Goal: Task Accomplishment & Management: Manage account settings

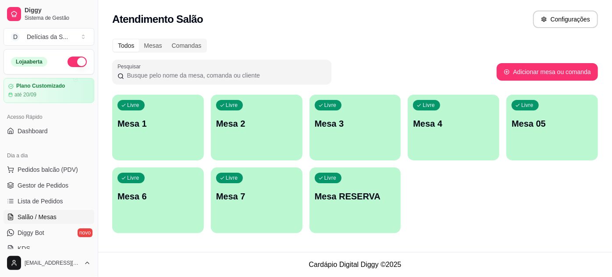
scroll to position [79, 0]
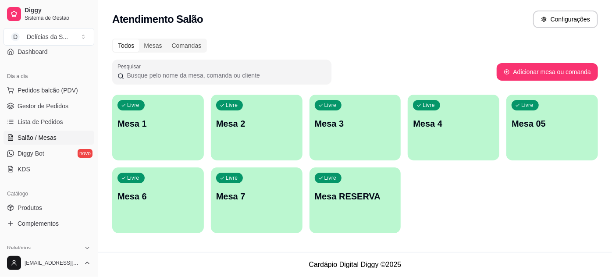
click at [247, 135] on div "Livre Mesa 2" at bounding box center [257, 122] width 92 height 55
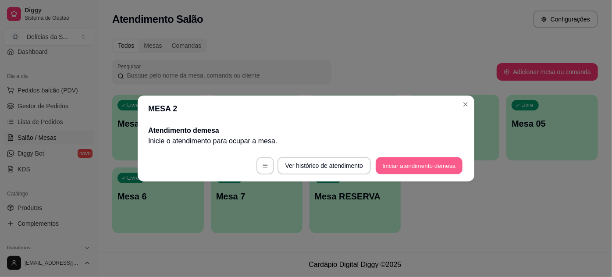
click at [409, 162] on button "Iniciar atendimento de mesa" at bounding box center [419, 165] width 87 height 17
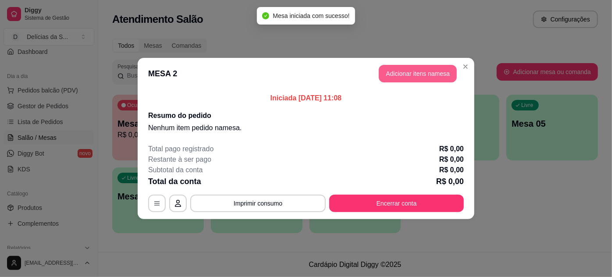
click at [407, 72] on button "Adicionar itens na mesa" at bounding box center [418, 74] width 78 height 18
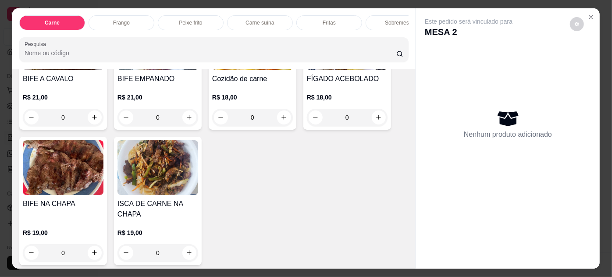
scroll to position [478, 0]
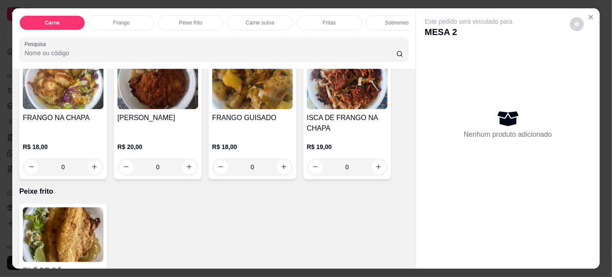
click at [340, 126] on h4 "ISCA DE FRANGO NA CHAPA" at bounding box center [347, 123] width 81 height 21
click at [324, 104] on img at bounding box center [347, 81] width 81 height 55
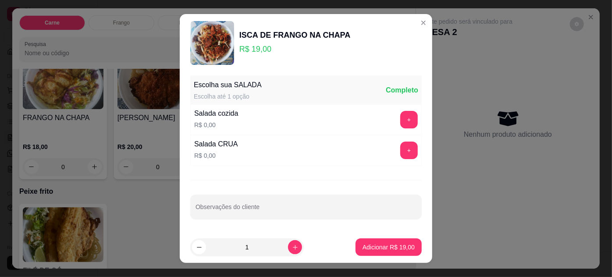
scroll to position [14, 0]
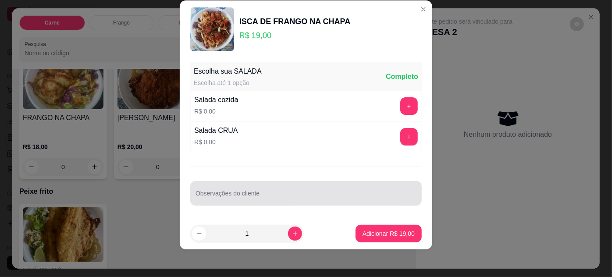
click at [319, 185] on div at bounding box center [305, 193] width 221 height 18
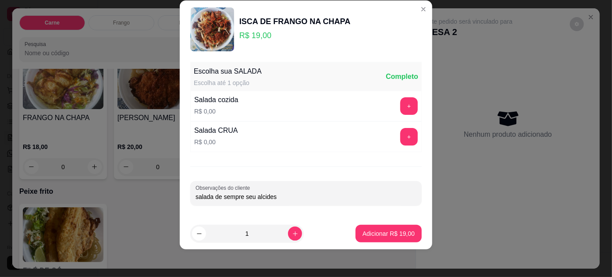
type input "salada de sempre seu alcides"
click at [379, 237] on button "Adicionar R$ 19,00" at bounding box center [388, 233] width 64 height 17
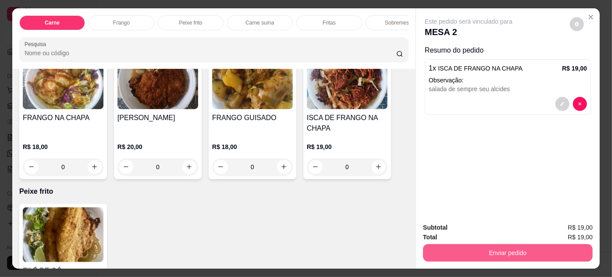
click at [447, 245] on button "Enviar pedido" at bounding box center [508, 253] width 170 height 18
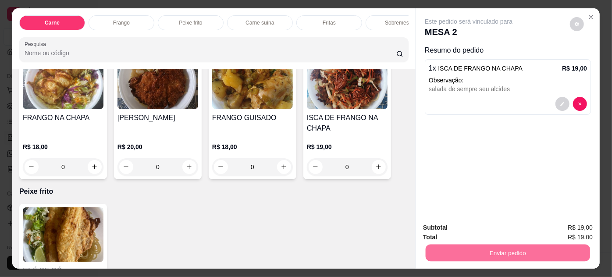
click at [490, 231] on button "Não registrar e enviar pedido" at bounding box center [478, 228] width 91 height 17
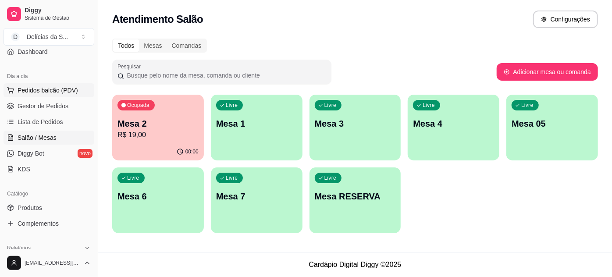
click at [50, 84] on button "Pedidos balcão (PDV)" at bounding box center [49, 90] width 91 height 14
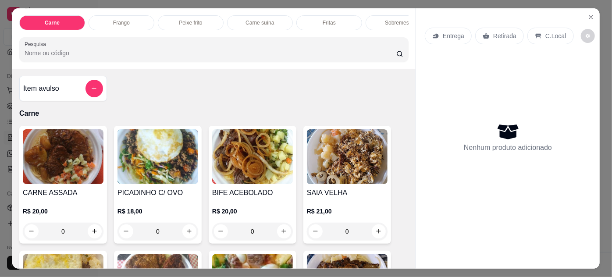
click at [255, 175] on img at bounding box center [252, 156] width 81 height 55
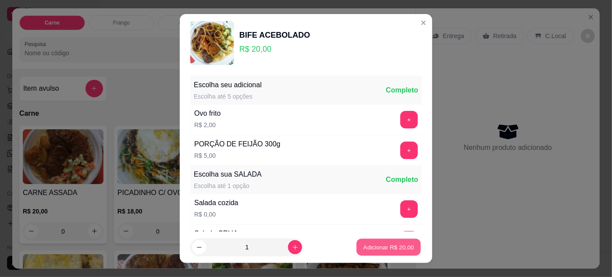
click at [399, 243] on button "Adicionar R$ 20,00" at bounding box center [388, 247] width 64 height 17
type input "1"
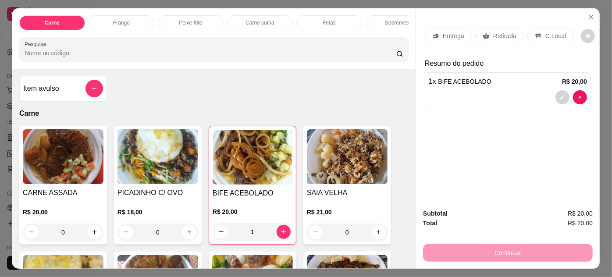
click at [448, 39] on div "Entrega" at bounding box center [448, 36] width 47 height 17
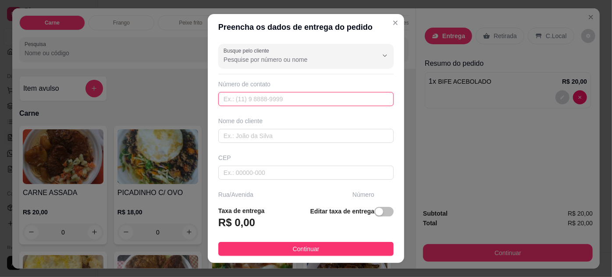
drag, startPoint x: 251, startPoint y: 101, endPoint x: 227, endPoint y: 80, distance: 31.7
click at [251, 101] on input "text" at bounding box center [305, 99] width 175 height 14
click at [283, 98] on input "text" at bounding box center [305, 99] width 175 height 14
paste input "(91) 99963-0926"
type input "(91) 99963-0926"
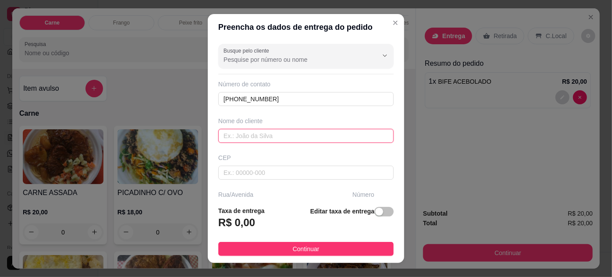
click at [267, 135] on input "text" at bounding box center [305, 136] width 175 height 14
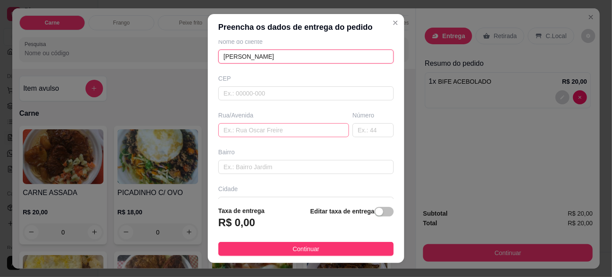
type input "[PERSON_NAME]"
click at [259, 129] on input "text" at bounding box center [283, 130] width 131 height 14
click at [289, 129] on input "text" at bounding box center [283, 130] width 131 height 14
paste input "Passagem [PERSON_NAME] entre marques e [PERSON_NAME] bem atas da aldeia cabana"
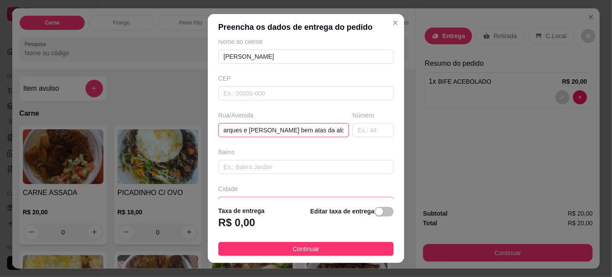
scroll to position [134, 0]
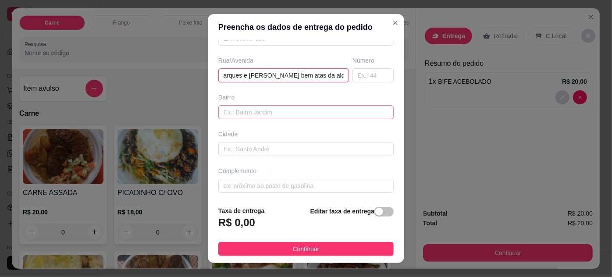
type input "Passagem [PERSON_NAME] entre marques e [PERSON_NAME] bem atas da aldeia cabana"
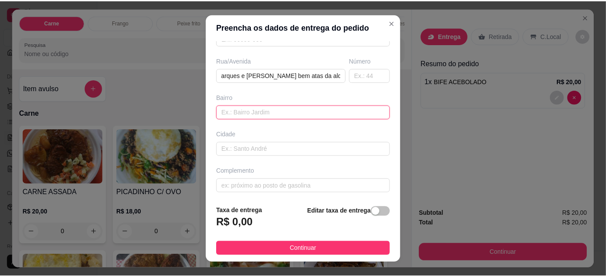
scroll to position [0, 0]
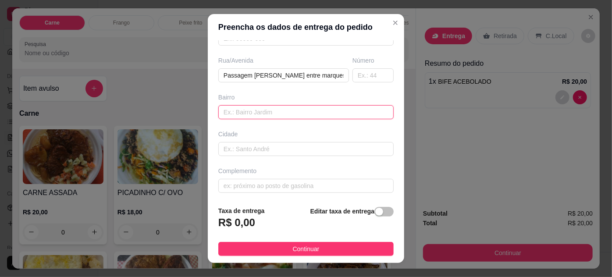
click at [265, 111] on input "text" at bounding box center [305, 112] width 175 height 14
type input "pedreira"
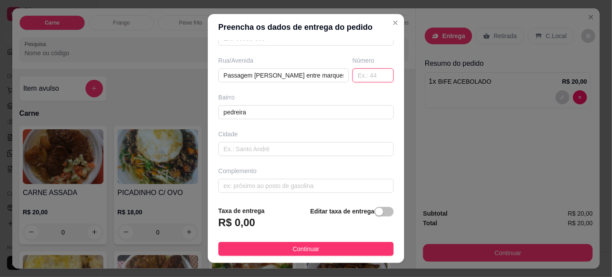
click at [352, 73] on input "text" at bounding box center [372, 75] width 41 height 14
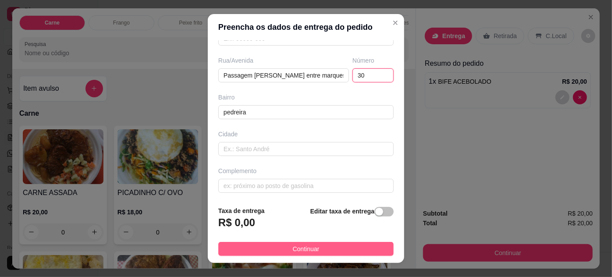
type input "30"
click at [323, 244] on button "Continuar" at bounding box center [305, 249] width 175 height 14
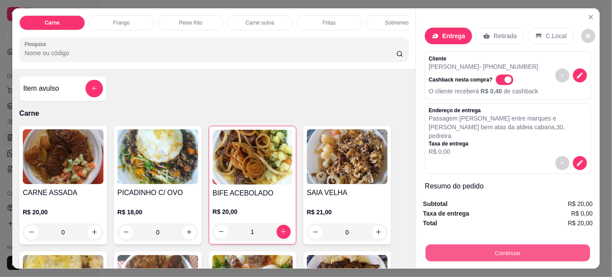
click at [434, 248] on button "Continuar" at bounding box center [507, 253] width 164 height 17
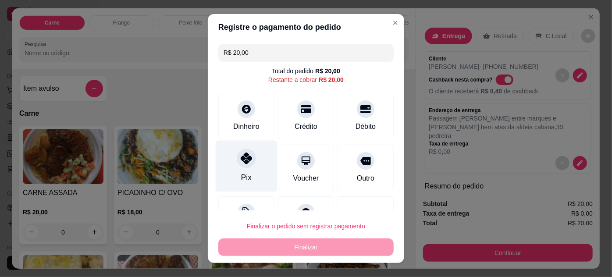
click at [239, 150] on div at bounding box center [246, 158] width 19 height 19
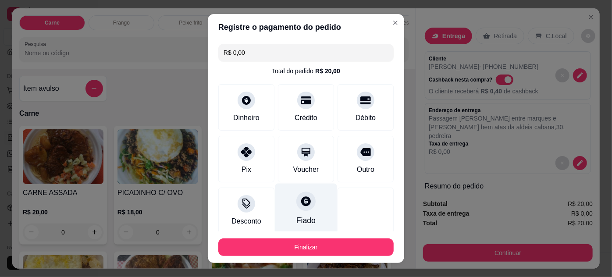
type input "R$ 0,00"
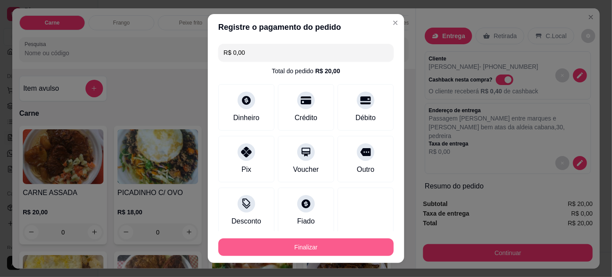
click at [321, 242] on button "Finalizar" at bounding box center [305, 247] width 175 height 18
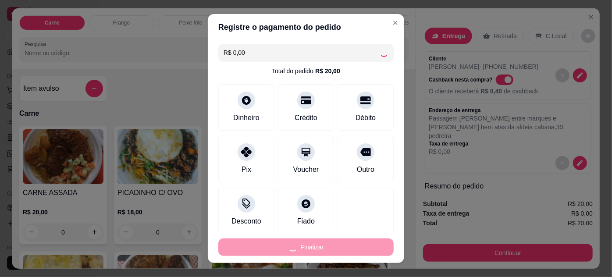
type input "0"
type input "-R$ 20,00"
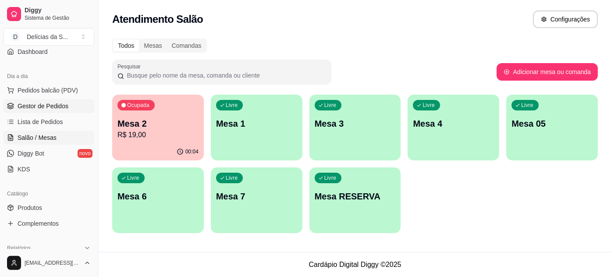
click at [35, 104] on span "Gestor de Pedidos" at bounding box center [43, 106] width 51 height 9
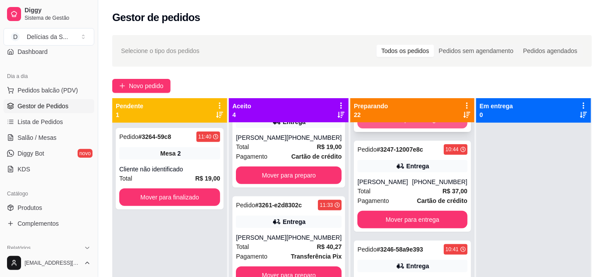
scroll to position [1115, 0]
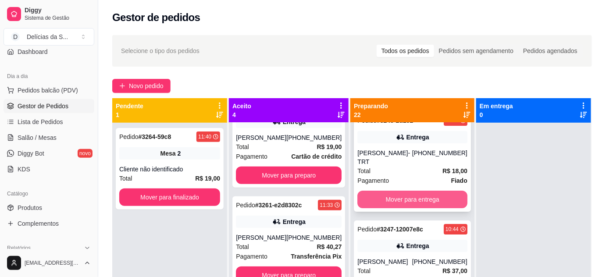
click at [403, 201] on button "Mover para entrega" at bounding box center [412, 200] width 110 height 18
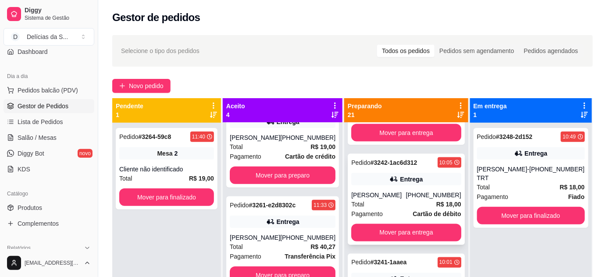
scroll to position [1652, 0]
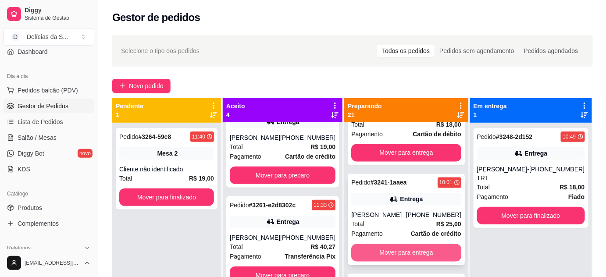
click at [401, 262] on button "Mover para entrega" at bounding box center [406, 253] width 110 height 18
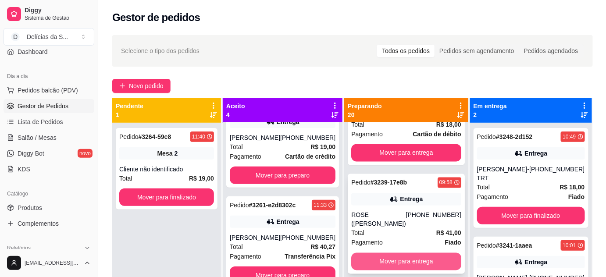
click at [404, 266] on button "Mover para entrega" at bounding box center [406, 262] width 110 height 18
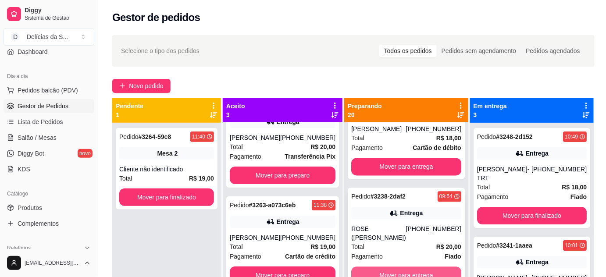
click at [404, 267] on button "Mover para entrega" at bounding box center [406, 275] width 110 height 18
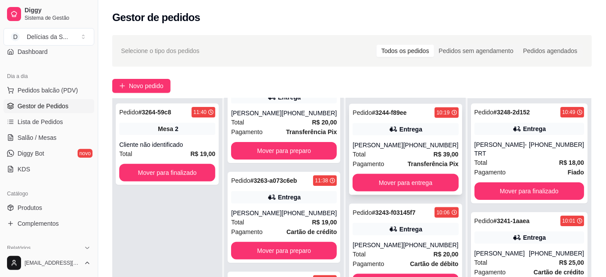
scroll to position [1418, 0]
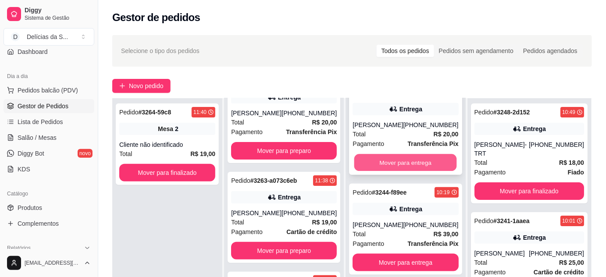
click at [386, 171] on button "Mover para entrega" at bounding box center [405, 162] width 103 height 17
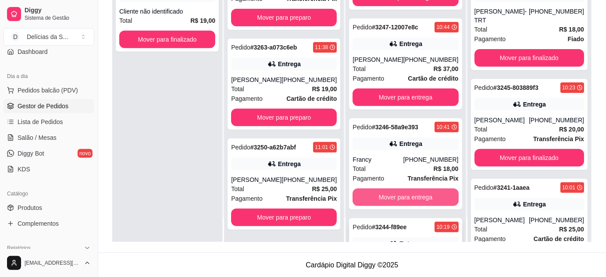
scroll to position [1071, 0]
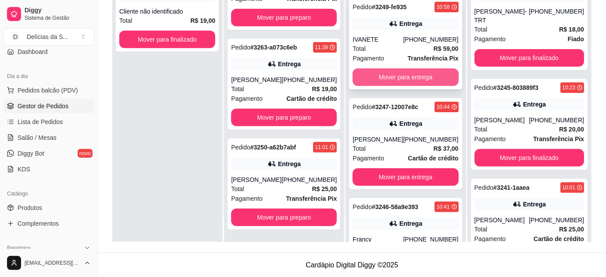
click at [413, 86] on button "Mover para entrega" at bounding box center [405, 77] width 106 height 18
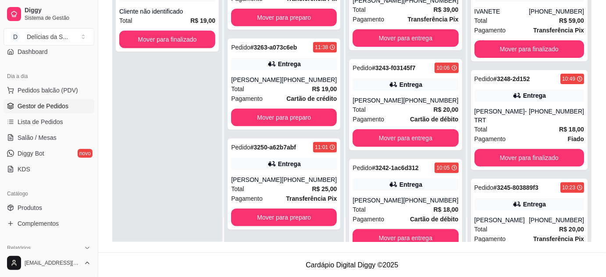
scroll to position [1390, 0]
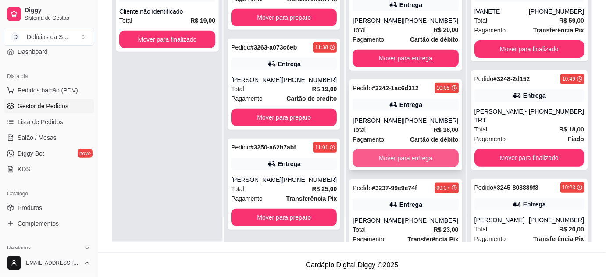
click at [399, 167] on button "Mover para entrega" at bounding box center [405, 158] width 106 height 18
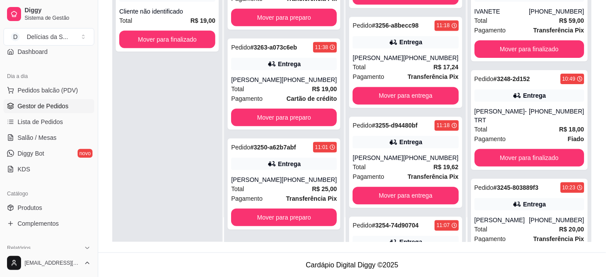
scroll to position [473, 0]
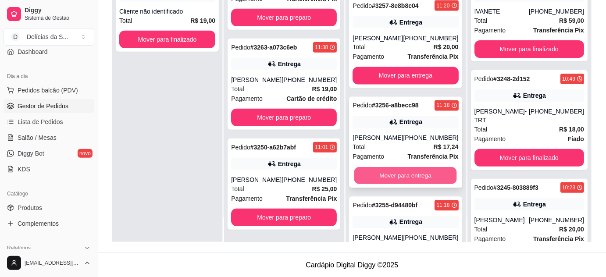
click at [395, 175] on button "Mover para entrega" at bounding box center [405, 175] width 103 height 17
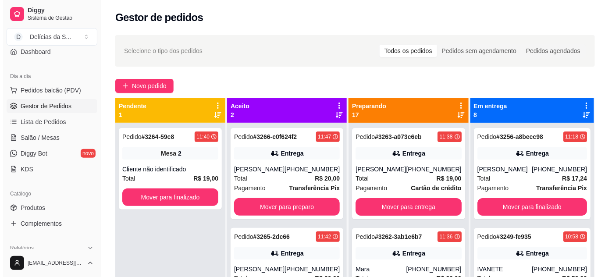
scroll to position [0, 0]
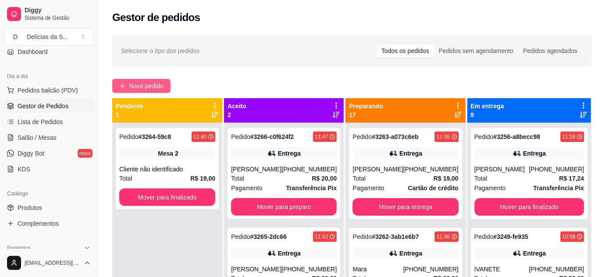
click at [136, 83] on span "Novo pedido" at bounding box center [146, 86] width 35 height 10
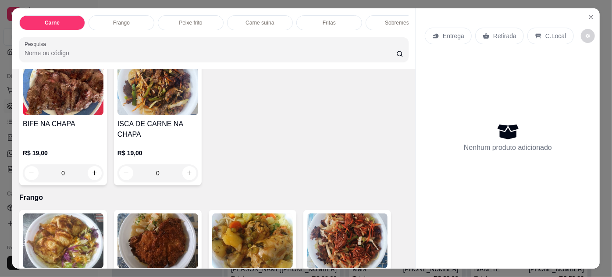
scroll to position [398, 0]
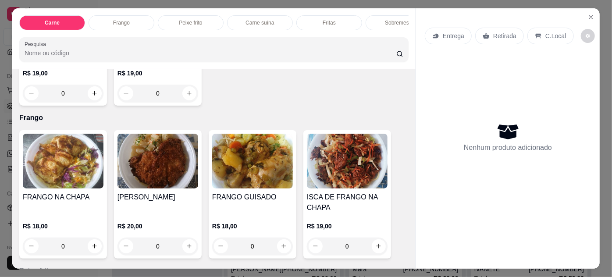
click at [92, 246] on div "0" at bounding box center [63, 247] width 81 height 18
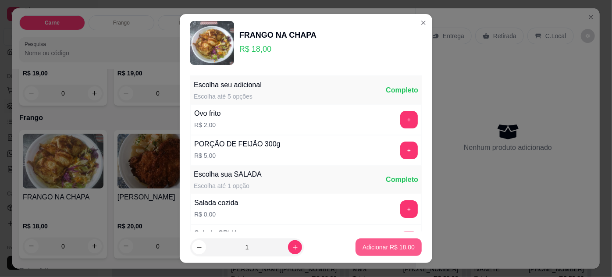
click at [366, 252] on button "Adicionar R$ 18,00" at bounding box center [388, 247] width 66 height 18
type input "1"
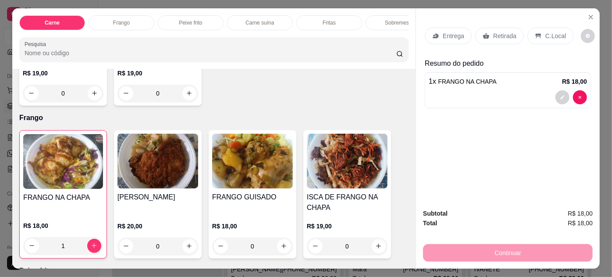
click at [493, 35] on p "Retirada" at bounding box center [504, 36] width 23 height 9
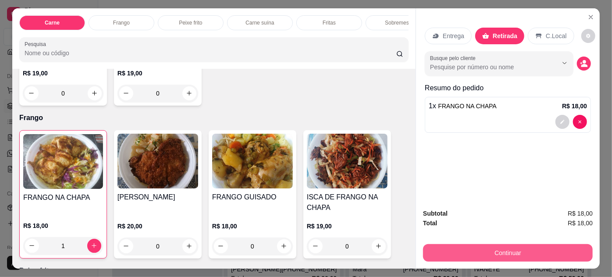
click at [445, 246] on button "Continuar" at bounding box center [508, 253] width 170 height 18
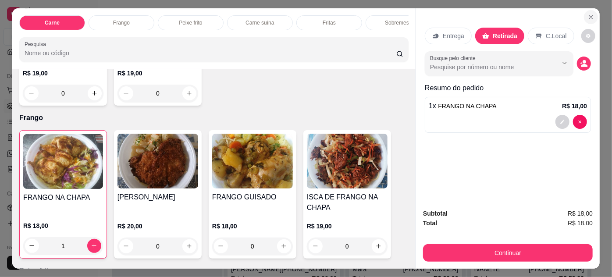
click at [589, 15] on icon "Close" at bounding box center [591, 17] width 4 height 4
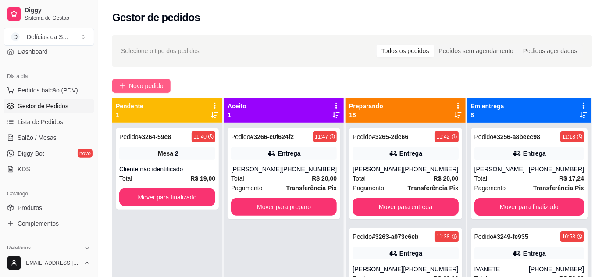
click at [154, 86] on span "Novo pedido" at bounding box center [146, 86] width 35 height 10
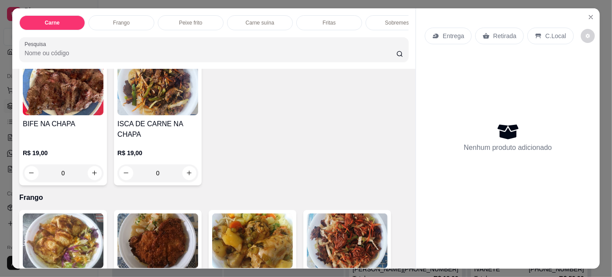
scroll to position [398, 0]
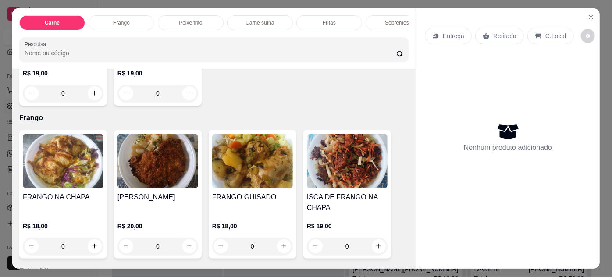
click at [90, 251] on div "0" at bounding box center [63, 247] width 81 height 18
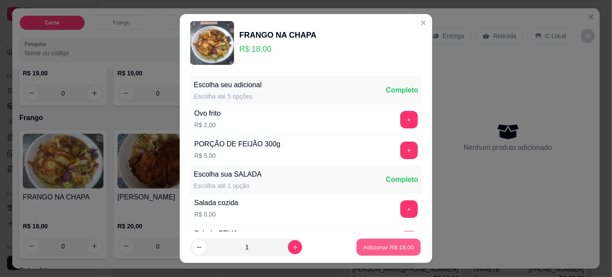
click at [369, 246] on p "Adicionar R$ 18,00" at bounding box center [388, 247] width 51 height 8
type input "1"
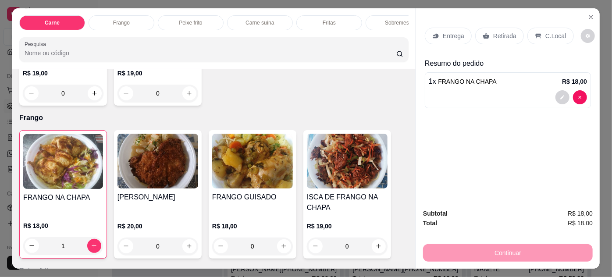
click at [485, 35] on icon at bounding box center [485, 35] width 7 height 7
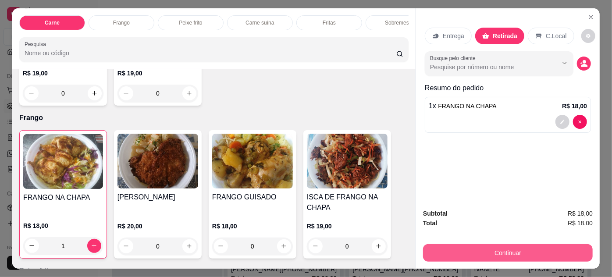
click at [511, 252] on button "Continuar" at bounding box center [508, 253] width 170 height 18
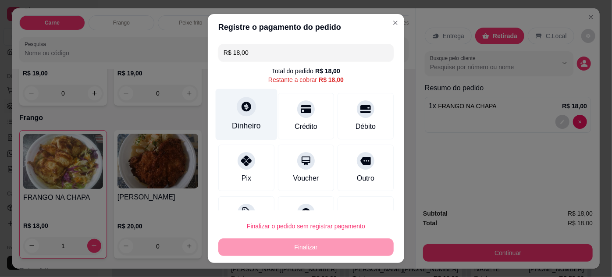
click at [238, 117] on div "Dinheiro" at bounding box center [247, 114] width 62 height 51
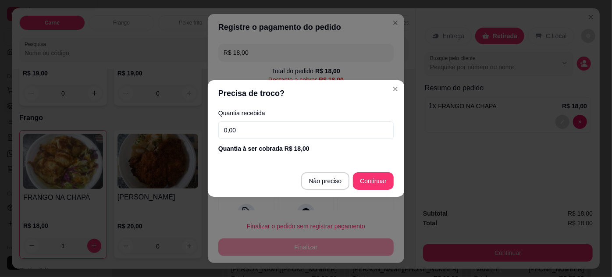
drag, startPoint x: 250, startPoint y: 131, endPoint x: 191, endPoint y: 133, distance: 58.7
click at [191, 133] on div "Precisa de troco? Quantia recebida 0,00 Quantia à ser cobrada R$ 18,00 Não prec…" at bounding box center [306, 138] width 612 height 277
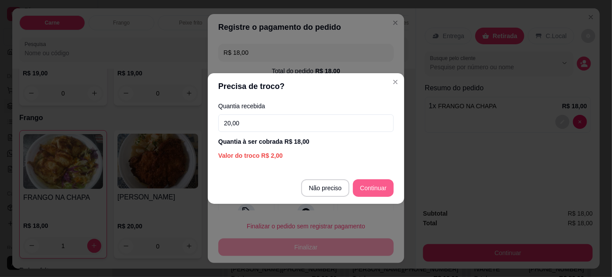
type input "20,00"
type input "R$ 0,00"
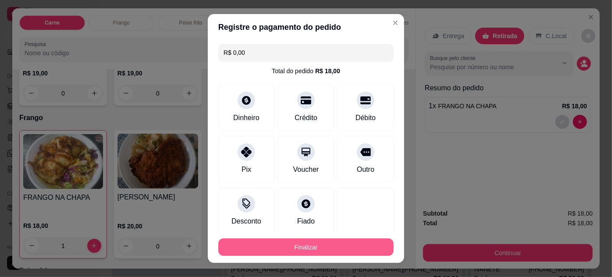
click at [292, 246] on button "Finalizar" at bounding box center [305, 247] width 175 height 18
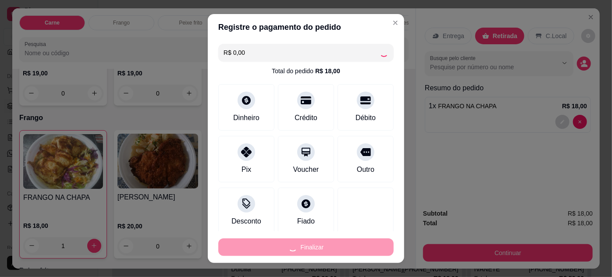
type input "0"
type input "-R$ 18,00"
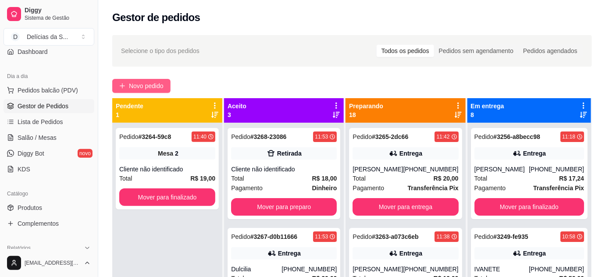
click at [146, 89] on span "Novo pedido" at bounding box center [146, 86] width 35 height 10
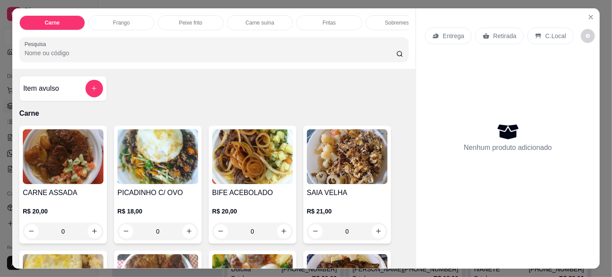
scroll to position [79, 0]
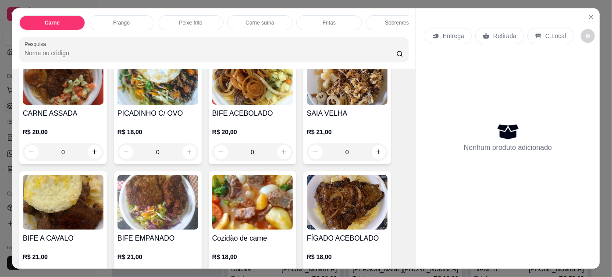
click at [92, 156] on div "0" at bounding box center [63, 152] width 81 height 18
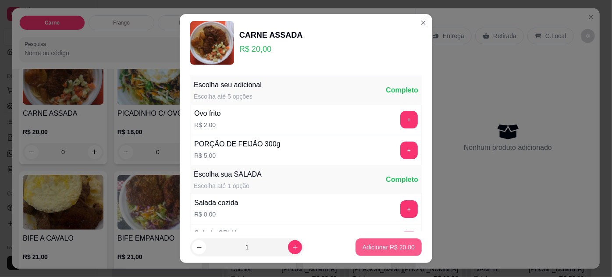
click at [362, 251] on p "Adicionar R$ 20,00" at bounding box center [388, 247] width 52 height 9
type input "1"
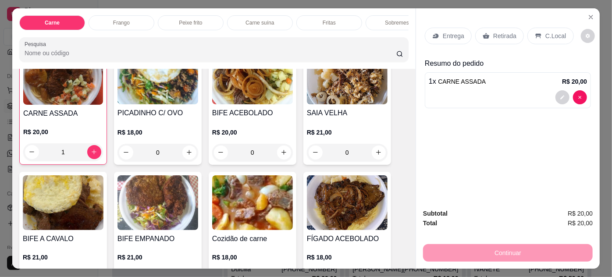
scroll to position [160, 0]
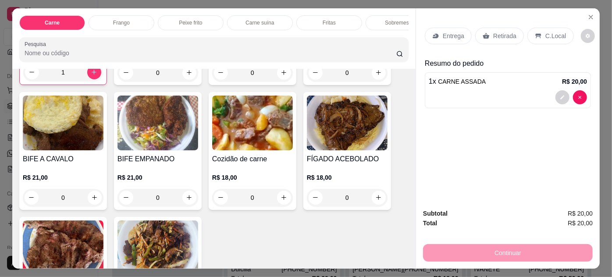
click at [282, 199] on div "0" at bounding box center [252, 198] width 81 height 18
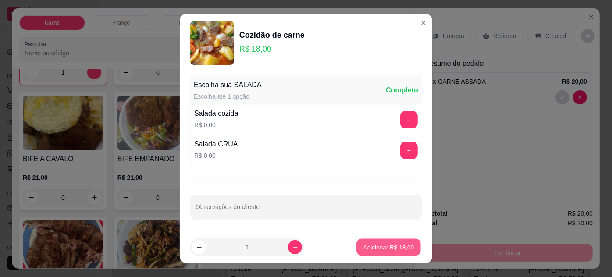
click at [385, 251] on button "Adicionar R$ 18,00" at bounding box center [388, 247] width 64 height 17
type input "1"
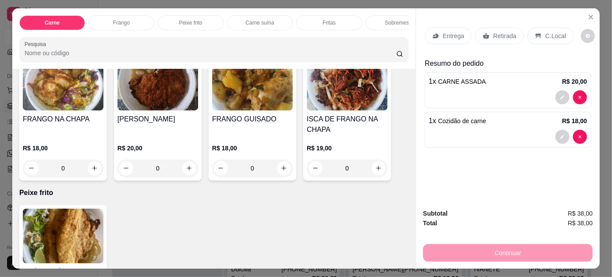
scroll to position [558, 0]
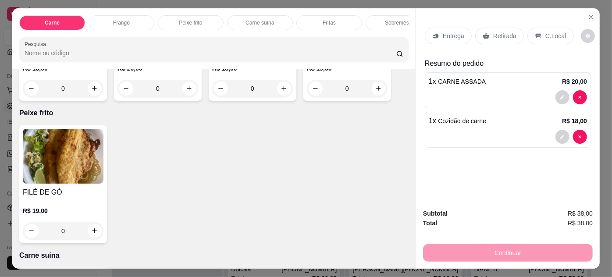
click at [93, 234] on div "0" at bounding box center [63, 231] width 81 height 18
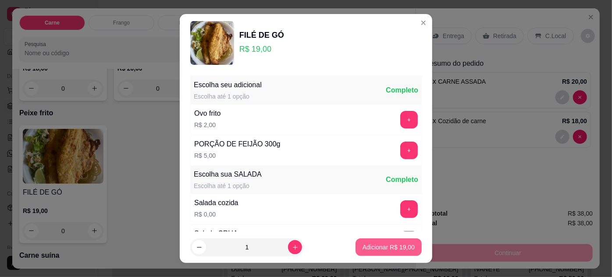
click at [374, 244] on p "Adicionar R$ 19,00" at bounding box center [388, 247] width 52 height 9
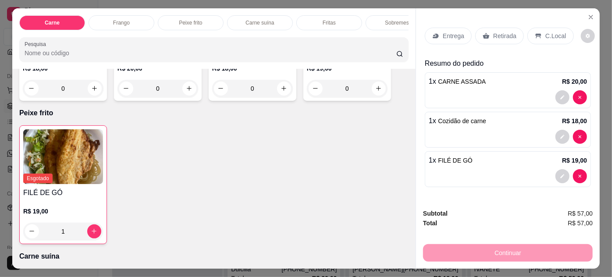
type input "1"
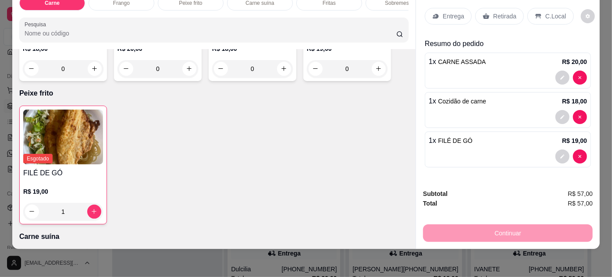
click at [444, 12] on p "Entrega" at bounding box center [453, 16] width 21 height 9
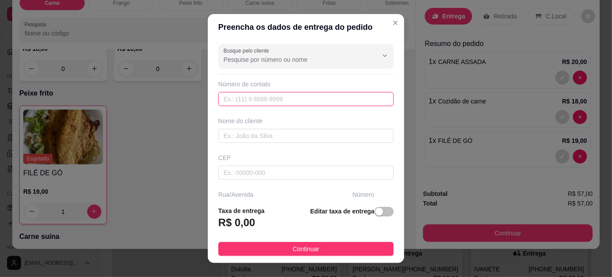
click at [279, 95] on input "text" at bounding box center [305, 99] width 175 height 14
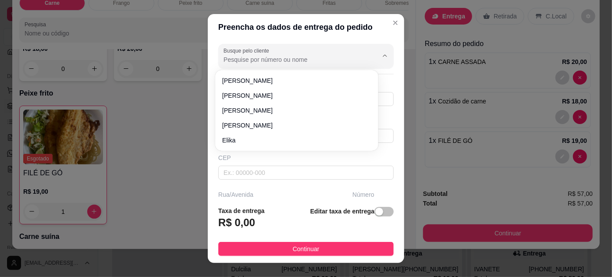
click at [294, 57] on input "Busque pelo cliente" at bounding box center [293, 59] width 140 height 9
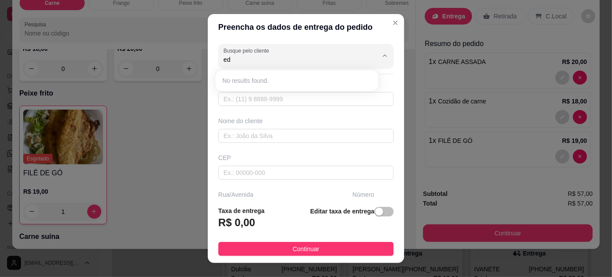
type input "e"
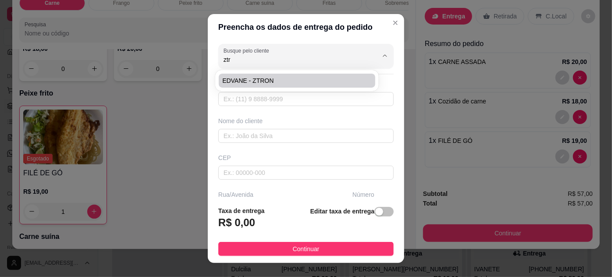
click at [254, 85] on li "EDVANE - ZTRON" at bounding box center [297, 81] width 156 height 14
type input "EDVANE - ZTRON"
type input "91989772480"
type input "EDVANE - ZTRON"
type input "ENTREGAR NA ZTRON, ESCRITORIO"
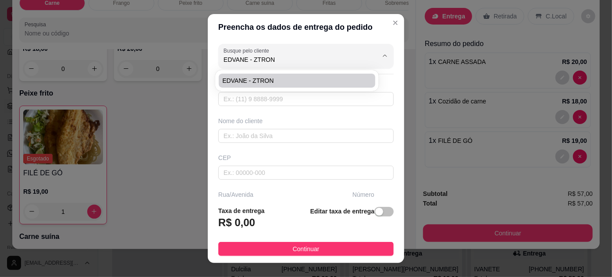
type input "1716"
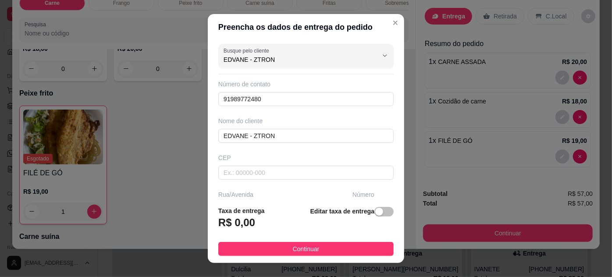
type input "EDVANE - ZTRON"
click at [376, 213] on span "button" at bounding box center [383, 212] width 19 height 10
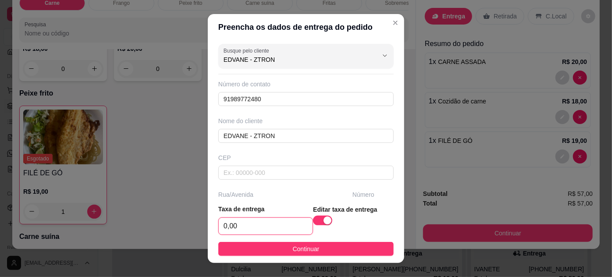
drag, startPoint x: 247, startPoint y: 227, endPoint x: 191, endPoint y: 231, distance: 55.4
click at [191, 231] on div "Preencha os dados de entrega do pedido Busque pelo cliente EDVANE - ZTRON Númer…" at bounding box center [306, 138] width 612 height 277
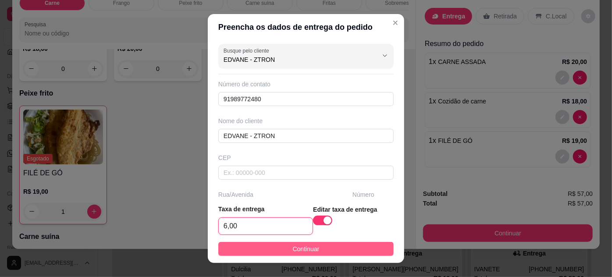
type input "6,00"
click at [296, 250] on span "Continuar" at bounding box center [306, 249] width 27 height 10
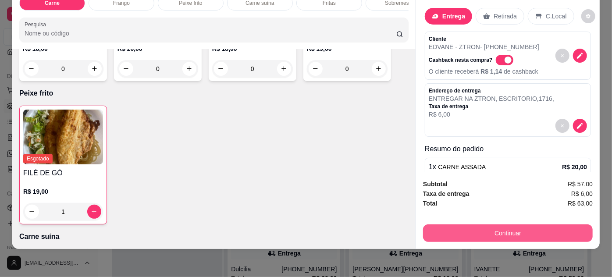
click at [514, 229] on button "Continuar" at bounding box center [508, 233] width 170 height 18
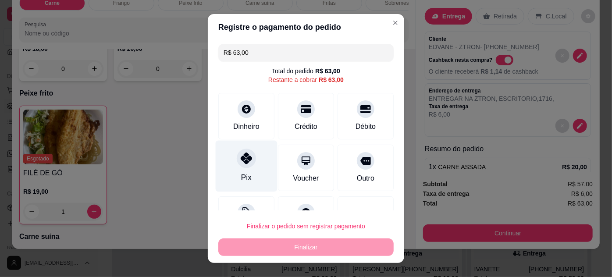
click at [241, 160] on icon at bounding box center [246, 157] width 11 height 11
type input "R$ 0,00"
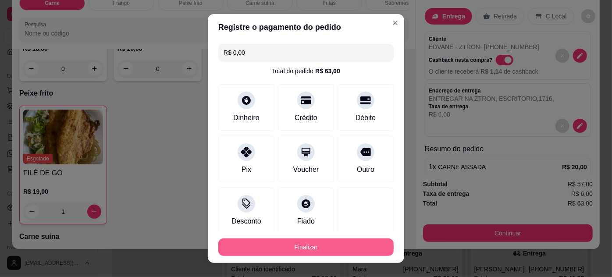
click at [308, 246] on button "Finalizar" at bounding box center [305, 247] width 175 height 18
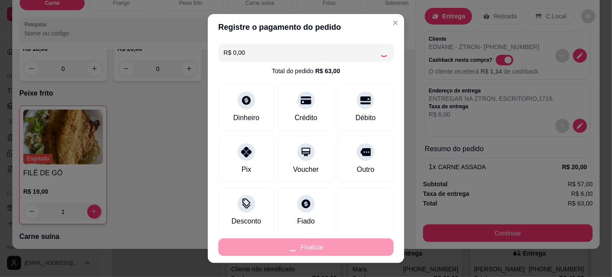
type input "0"
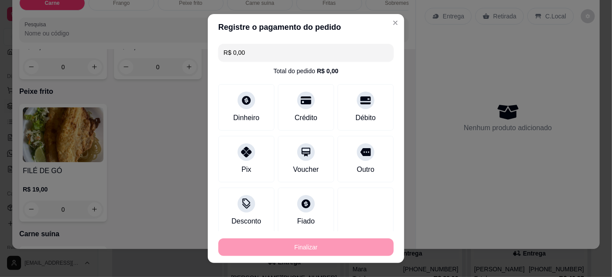
type input "-R$ 63,00"
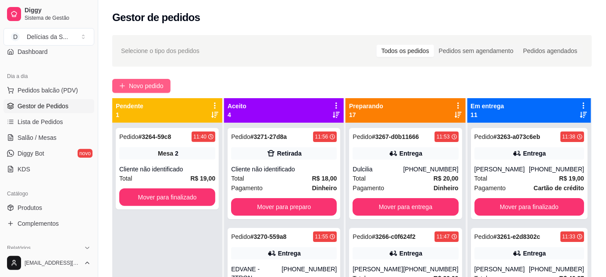
click at [149, 86] on span "Novo pedido" at bounding box center [146, 86] width 35 height 10
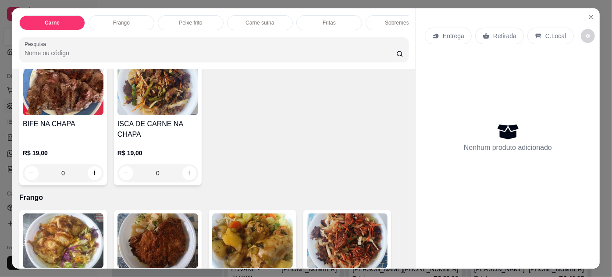
scroll to position [398, 0]
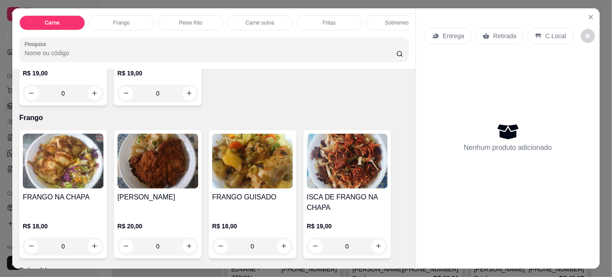
click at [67, 180] on img at bounding box center [63, 161] width 81 height 55
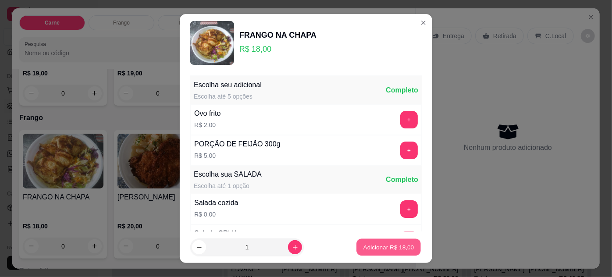
click at [363, 246] on p "Adicionar R$ 18,00" at bounding box center [388, 247] width 51 height 8
type input "1"
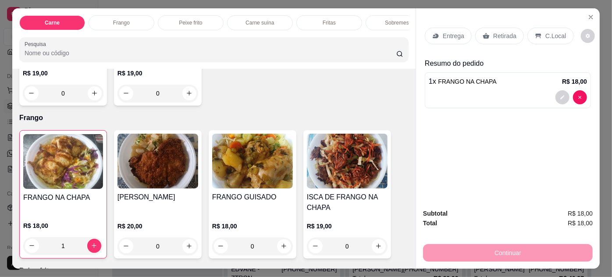
click at [500, 33] on p "Retirada" at bounding box center [504, 36] width 23 height 9
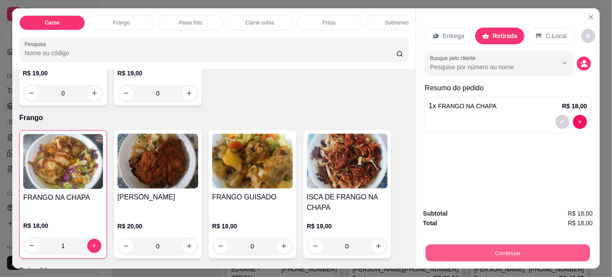
click at [456, 245] on button "Continuar" at bounding box center [507, 253] width 164 height 17
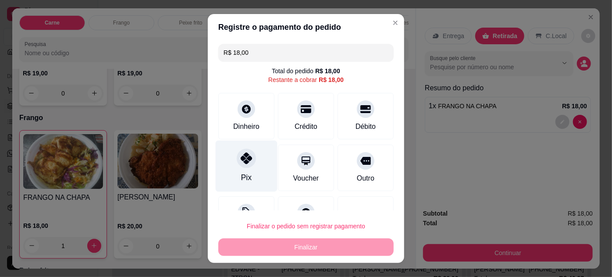
drag, startPoint x: 250, startPoint y: 167, endPoint x: 246, endPoint y: 174, distance: 8.8
click at [250, 167] on div "Pix" at bounding box center [247, 165] width 62 height 51
type input "R$ 0,00"
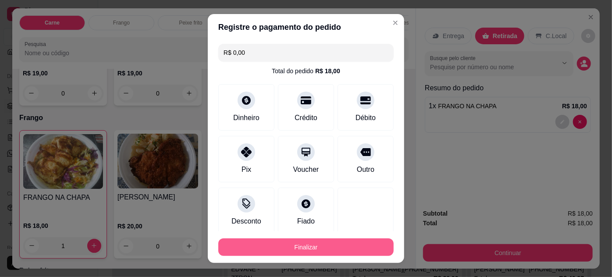
click at [326, 244] on button "Finalizar" at bounding box center [305, 247] width 175 height 18
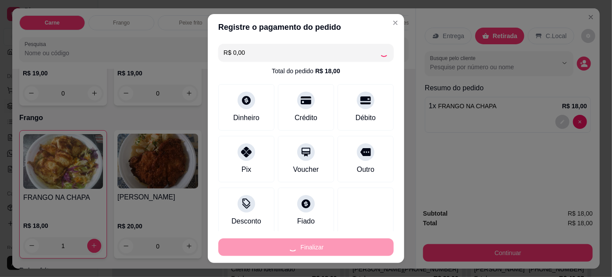
type input "0"
type input "-R$ 18,00"
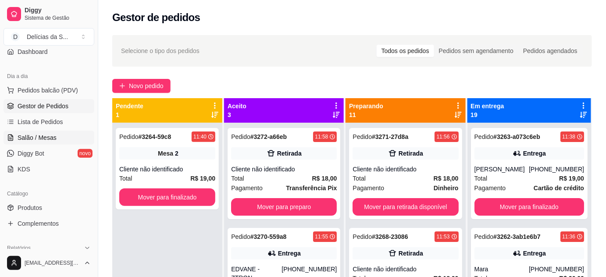
click at [35, 131] on link "Salão / Mesas" at bounding box center [49, 138] width 91 height 14
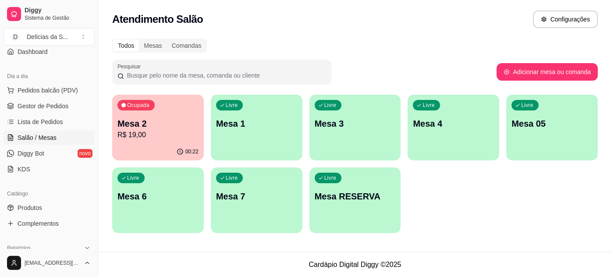
click at [237, 124] on p "Mesa 1" at bounding box center [256, 123] width 81 height 12
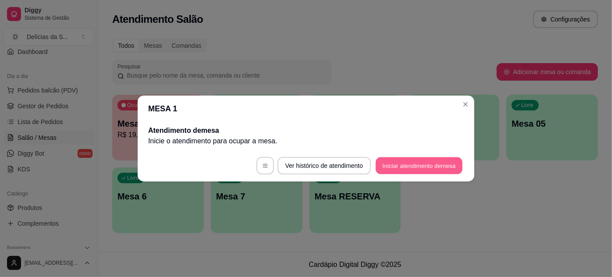
click at [421, 163] on button "Iniciar atendimento de mesa" at bounding box center [419, 165] width 87 height 17
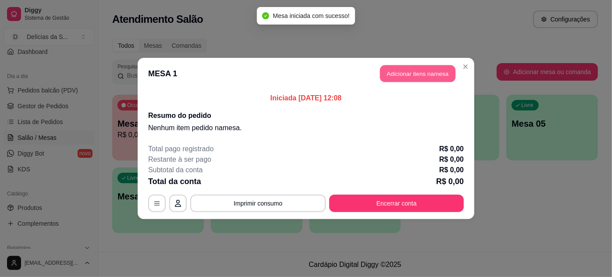
click at [404, 78] on button "Adicionar itens na mesa" at bounding box center [417, 73] width 75 height 17
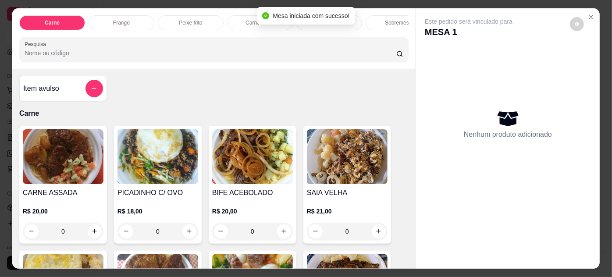
scroll to position [159, 0]
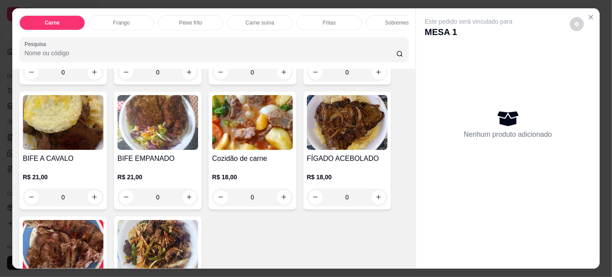
click at [344, 134] on img at bounding box center [347, 122] width 81 height 55
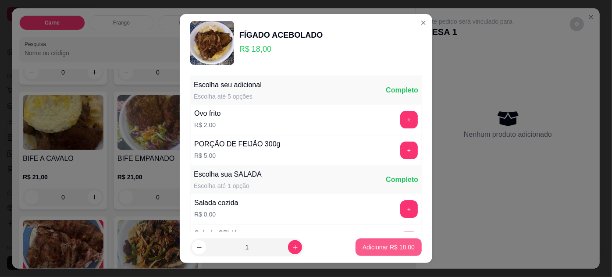
click at [365, 247] on p "Adicionar R$ 18,00" at bounding box center [388, 247] width 52 height 9
type input "1"
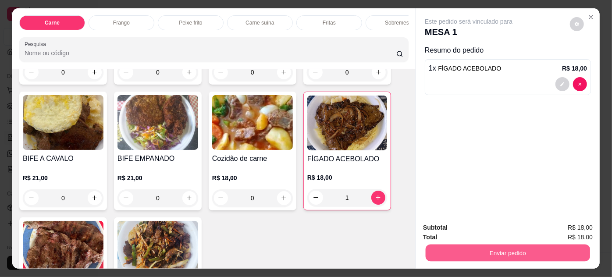
click at [457, 251] on button "Enviar pedido" at bounding box center [507, 253] width 164 height 17
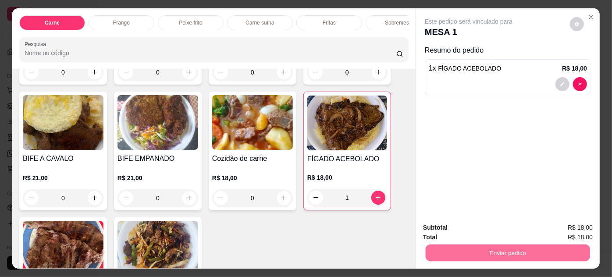
click at [466, 230] on button "Não registrar e enviar pedido" at bounding box center [479, 228] width 89 height 16
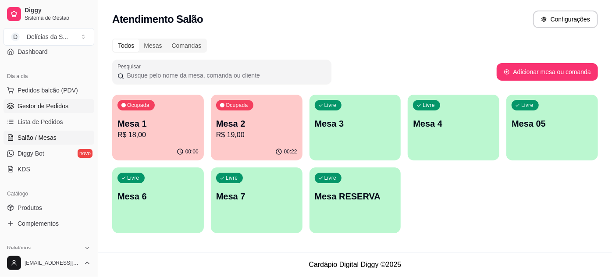
click at [50, 102] on span "Gestor de Pedidos" at bounding box center [43, 106] width 51 height 9
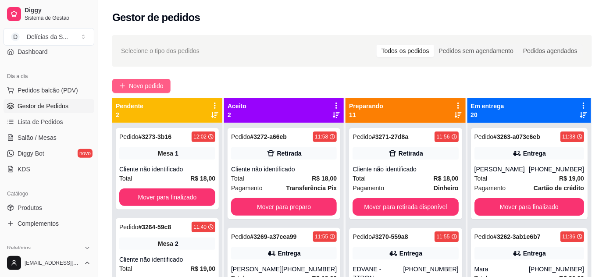
click at [154, 84] on span "Novo pedido" at bounding box center [146, 86] width 35 height 10
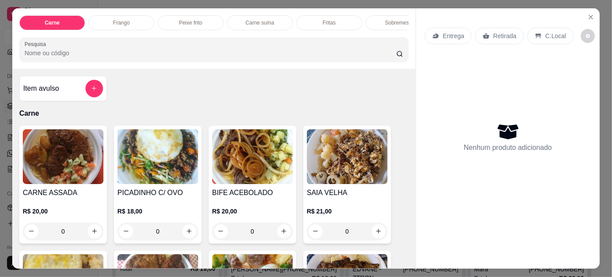
click at [158, 167] on img at bounding box center [157, 156] width 81 height 55
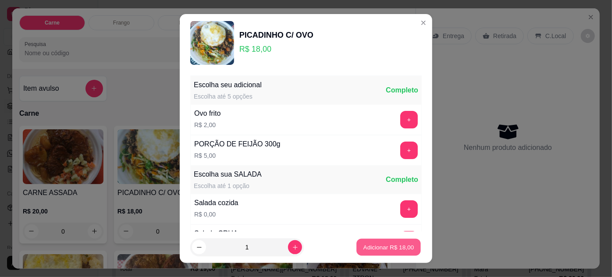
click at [393, 248] on p "Adicionar R$ 18,00" at bounding box center [388, 247] width 51 height 8
type input "1"
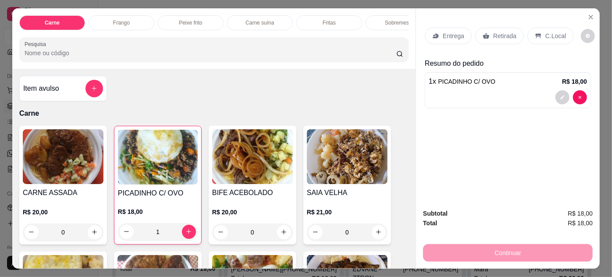
click at [477, 34] on div "Retirada" at bounding box center [499, 36] width 49 height 17
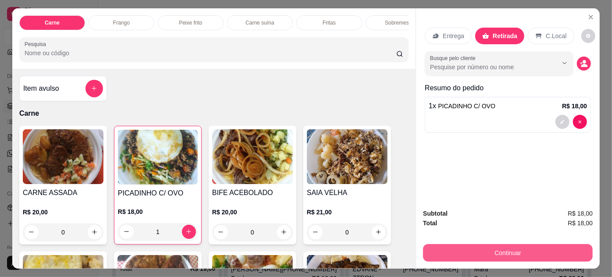
click at [459, 249] on button "Continuar" at bounding box center [508, 253] width 170 height 18
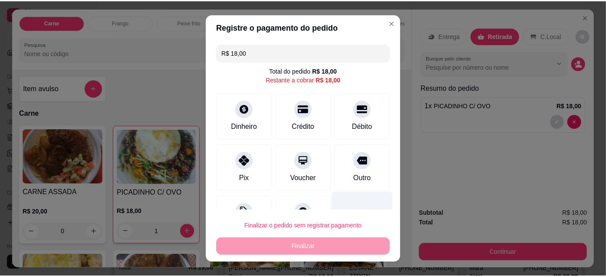
scroll to position [35, 0]
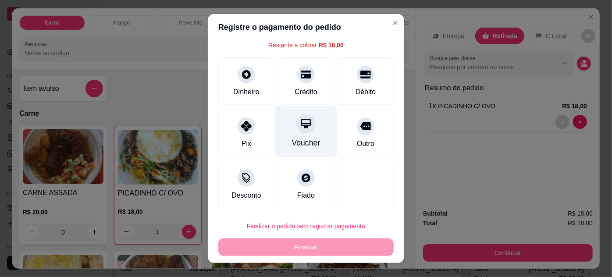
drag, startPoint x: 303, startPoint y: 89, endPoint x: 311, endPoint y: 106, distance: 19.2
click at [303, 89] on div "Crédito" at bounding box center [305, 92] width 23 height 11
type input "R$ 0,00"
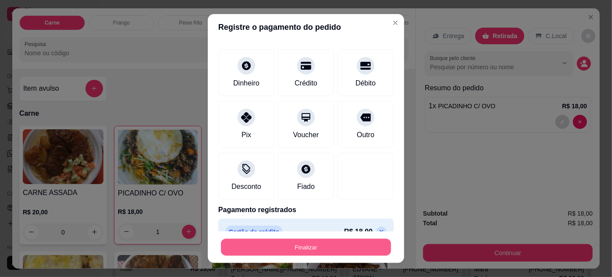
click at [365, 250] on button "Finalizar" at bounding box center [306, 247] width 170 height 17
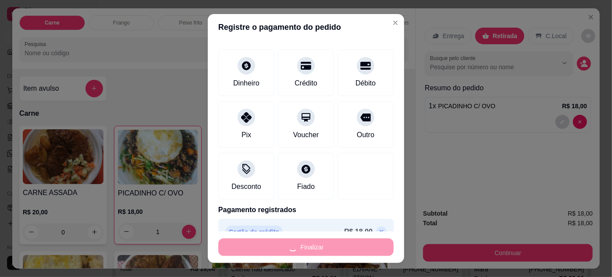
type input "0"
type input "-R$ 18,00"
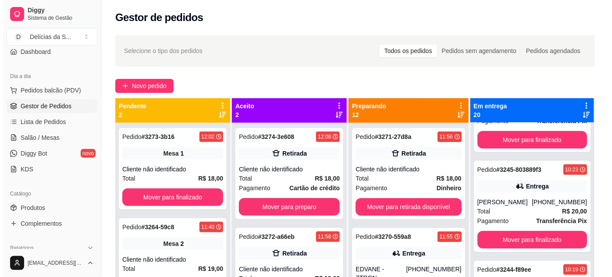
scroll to position [1354, 0]
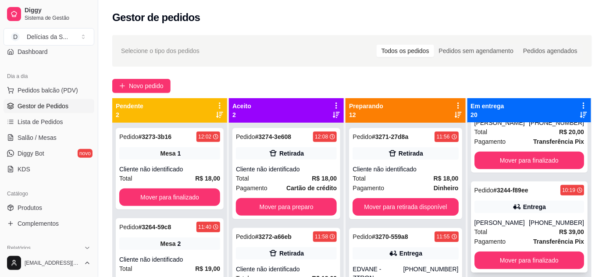
click at [511, 224] on div "Pedido # 3244-f89ee 10:19 Entrega CLEIA SOUZA (91) 98528-1838 Total R$ 39,00 Pa…" at bounding box center [529, 226] width 117 height 91
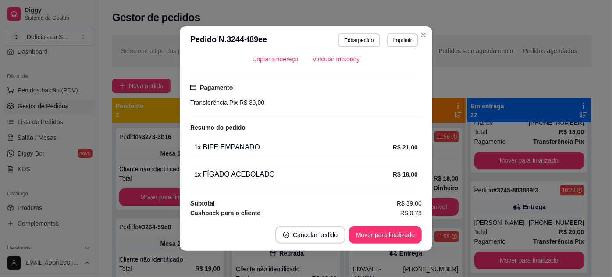
scroll to position [1454, 0]
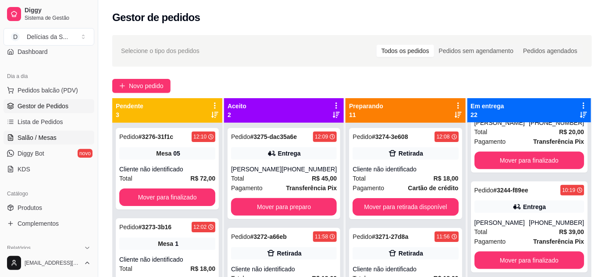
click at [32, 139] on span "Salão / Mesas" at bounding box center [37, 137] width 39 height 9
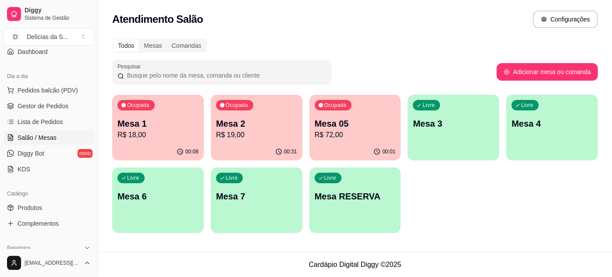
click at [238, 128] on p "Mesa 2" at bounding box center [256, 123] width 81 height 12
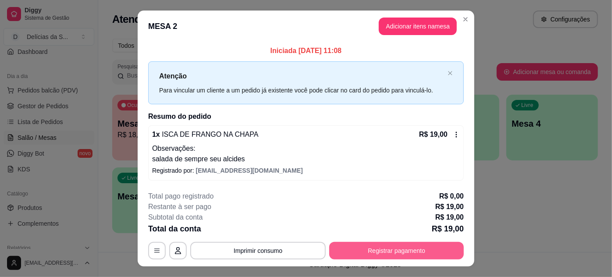
click at [360, 254] on button "Registrar pagamento" at bounding box center [396, 251] width 135 height 18
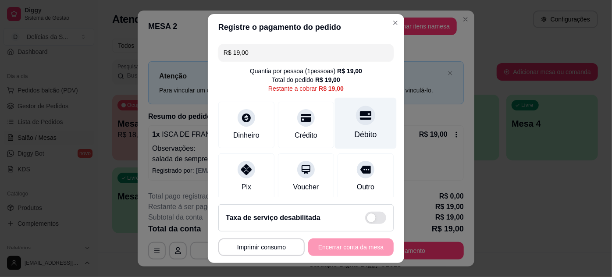
click at [355, 135] on div "Débito" at bounding box center [366, 134] width 22 height 11
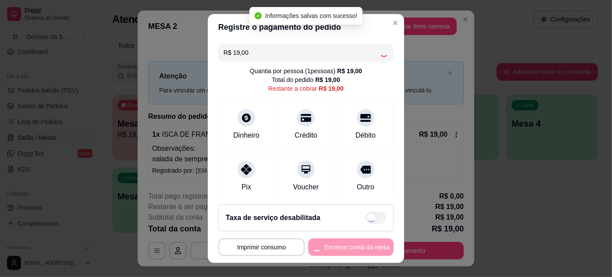
type input "R$ 0,00"
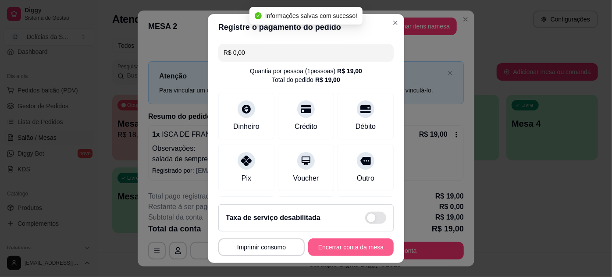
click at [330, 251] on button "Encerrar conta da mesa" at bounding box center [350, 247] width 85 height 18
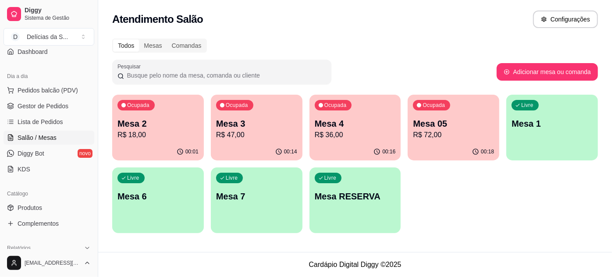
click at [550, 137] on div "Livre Mesa 1" at bounding box center [552, 122] width 92 height 55
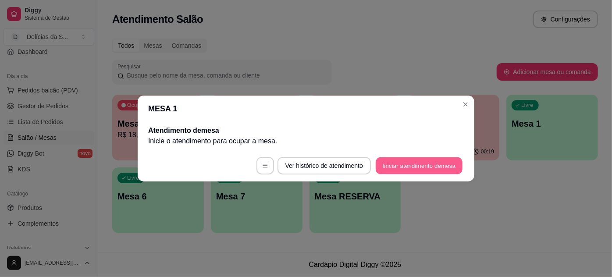
click at [409, 166] on button "Iniciar atendimento de mesa" at bounding box center [419, 165] width 87 height 17
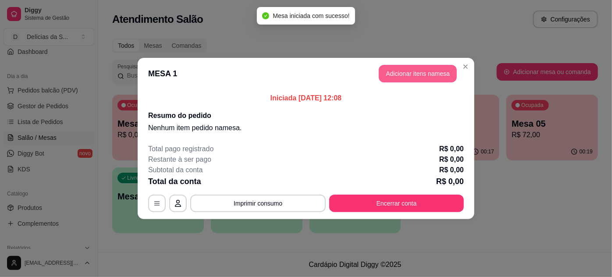
click at [407, 76] on button "Adicionar itens na mesa" at bounding box center [418, 74] width 78 height 18
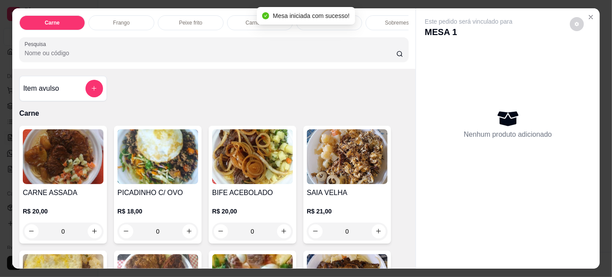
click at [335, 167] on img at bounding box center [347, 156] width 81 height 55
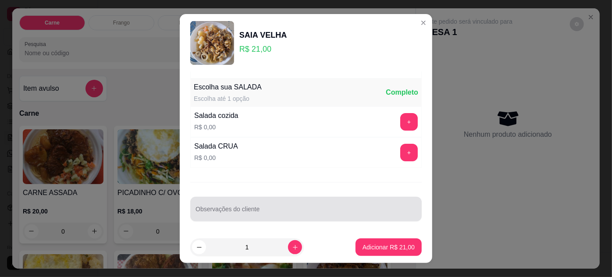
click at [319, 205] on div at bounding box center [305, 209] width 221 height 18
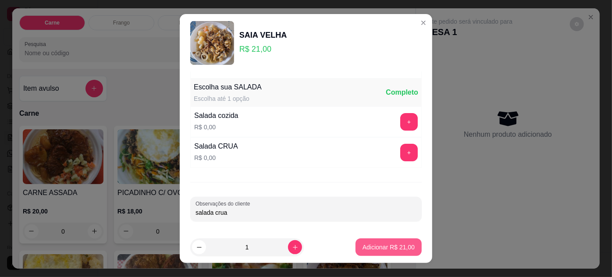
type input "salada crua"
click at [383, 245] on p "Adicionar R$ 21,00" at bounding box center [388, 247] width 51 height 8
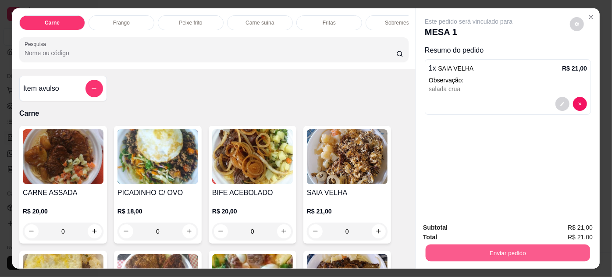
click at [439, 252] on button "Enviar pedido" at bounding box center [507, 253] width 164 height 17
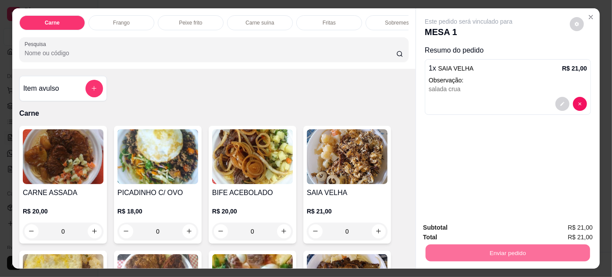
click at [500, 226] on button "Não registrar e enviar pedido" at bounding box center [478, 228] width 91 height 17
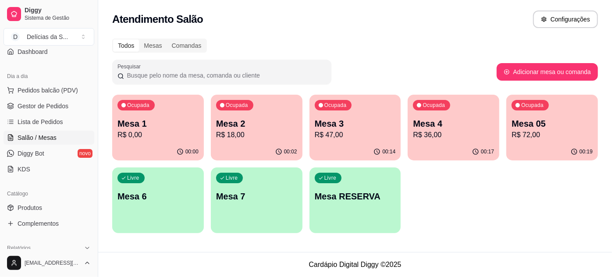
click at [151, 131] on p "R$ 0,00" at bounding box center [157, 135] width 81 height 11
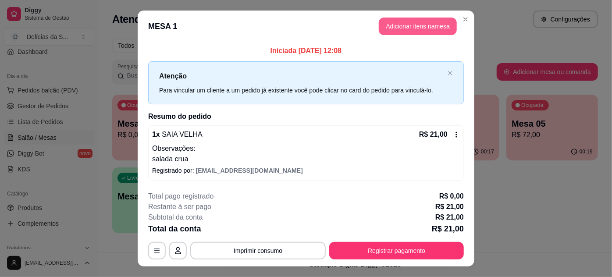
click at [394, 30] on button "Adicionar itens na mesa" at bounding box center [418, 27] width 78 height 18
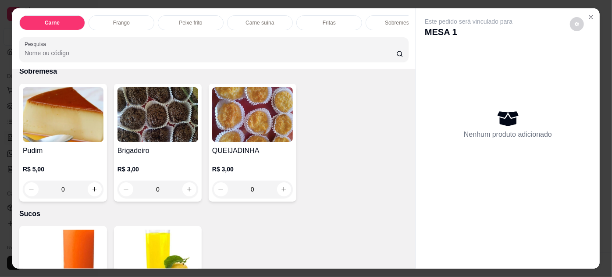
scroll to position [1195, 0]
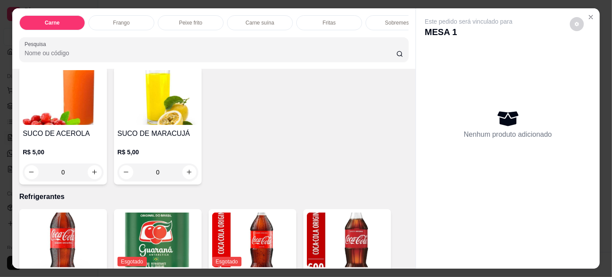
click at [175, 119] on div "SUCO DE MARACUJÁ R$ 5,00 0" at bounding box center [158, 126] width 88 height 118
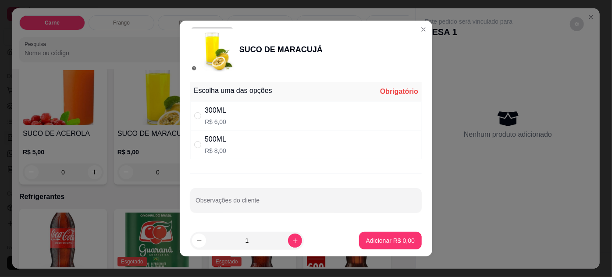
click at [273, 107] on div "300ML R$ 6,00" at bounding box center [305, 115] width 231 height 29
radio input "true"
click at [389, 243] on p "Adicionar R$ 6,00" at bounding box center [389, 240] width 47 height 8
type input "1"
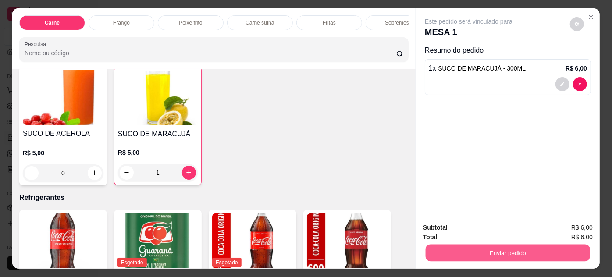
click at [444, 251] on button "Enviar pedido" at bounding box center [507, 253] width 164 height 17
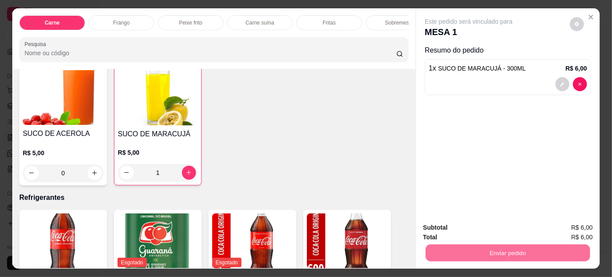
click at [472, 230] on button "Não registrar e enviar pedido" at bounding box center [478, 228] width 91 height 17
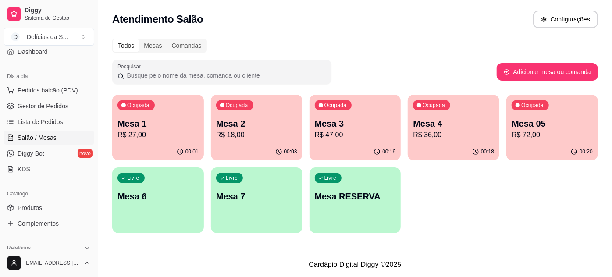
click at [441, 131] on p "R$ 36,00" at bounding box center [453, 135] width 81 height 11
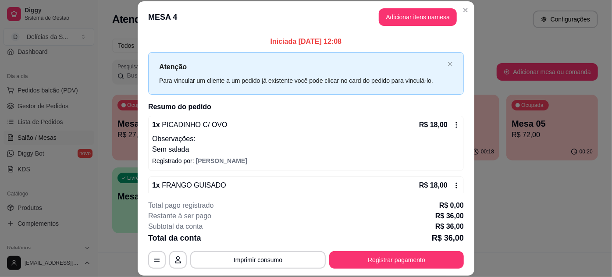
scroll to position [16, 0]
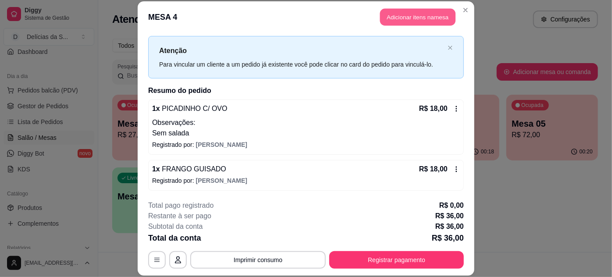
click at [401, 14] on button "Adicionar itens na mesa" at bounding box center [417, 17] width 75 height 17
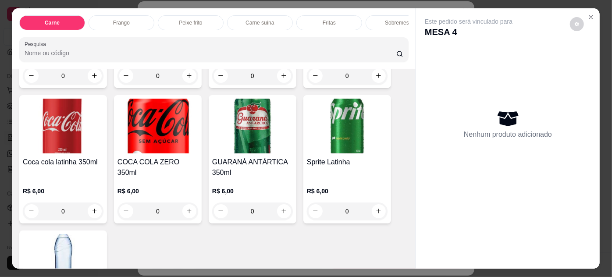
scroll to position [1275, 0]
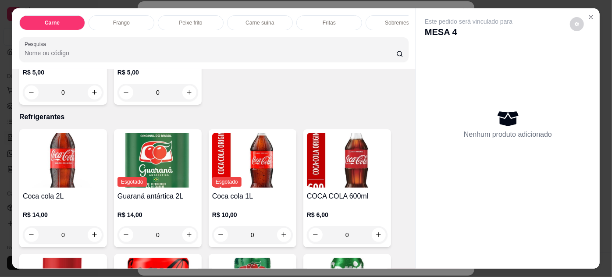
click at [349, 191] on h4 "COCA COLA 600ml" at bounding box center [347, 196] width 81 height 11
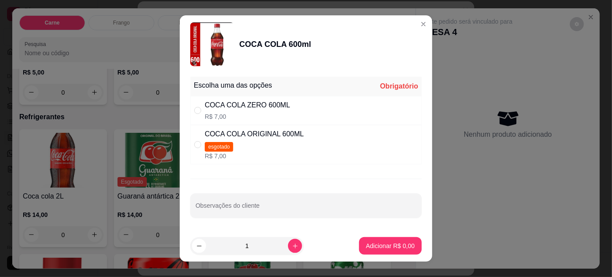
click at [225, 113] on p "R$ 7,00" at bounding box center [247, 116] width 85 height 9
radio input "true"
click at [375, 243] on p "Adicionar R$ 7,00" at bounding box center [389, 245] width 47 height 8
type input "1"
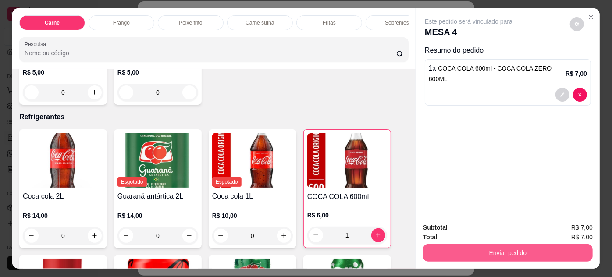
click at [446, 248] on button "Enviar pedido" at bounding box center [508, 253] width 170 height 18
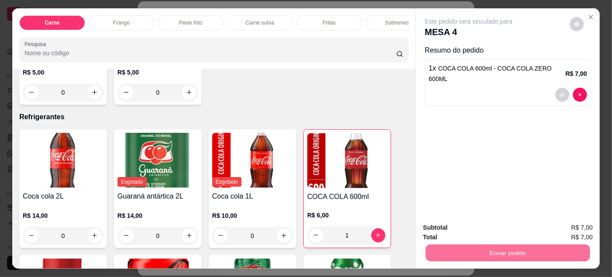
click at [464, 227] on button "Não registrar e enviar pedido" at bounding box center [479, 228] width 89 height 16
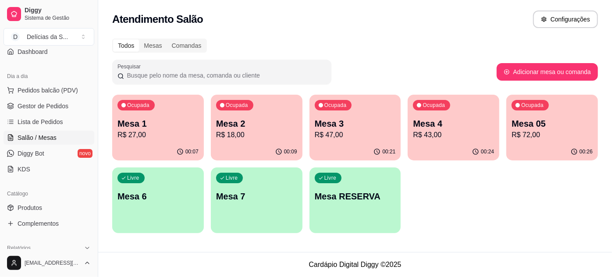
click at [526, 145] on div "00:26" at bounding box center [552, 151] width 92 height 17
click at [41, 91] on span "Pedidos balcão (PDV)" at bounding box center [48, 90] width 60 height 9
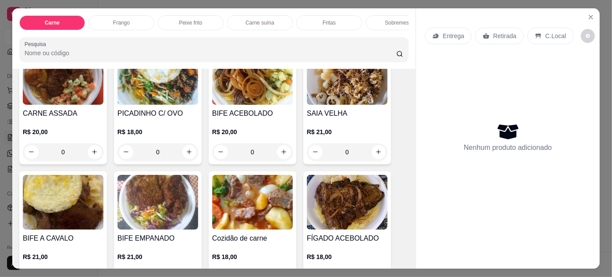
scroll to position [159, 0]
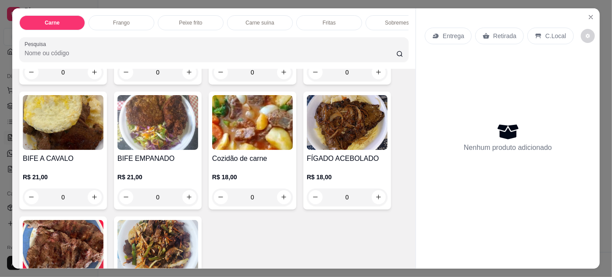
click at [278, 199] on div "0" at bounding box center [252, 197] width 81 height 18
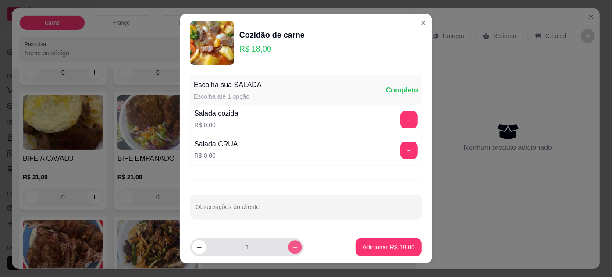
click at [293, 246] on icon "increase-product-quantity" at bounding box center [295, 247] width 4 height 4
type input "2"
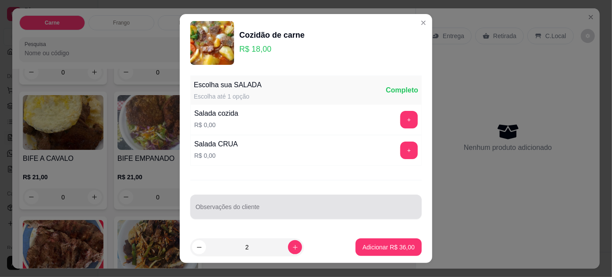
drag, startPoint x: 337, startPoint y: 203, endPoint x: 333, endPoint y: 208, distance: 6.3
click at [337, 202] on div at bounding box center [305, 207] width 221 height 18
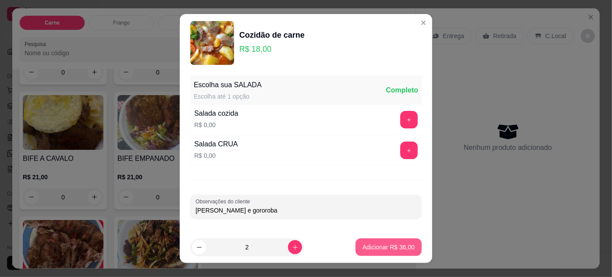
type input "[PERSON_NAME] e gororoba"
click at [399, 245] on p "Adicionar R$ 36,00" at bounding box center [388, 247] width 51 height 8
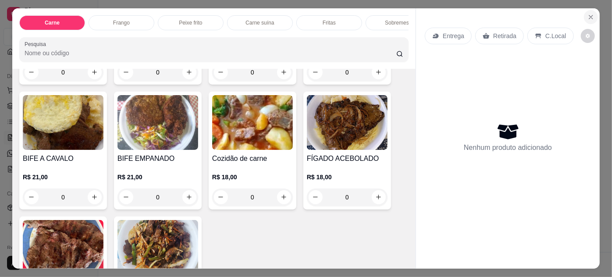
click at [587, 14] on icon "Close" at bounding box center [590, 17] width 7 height 7
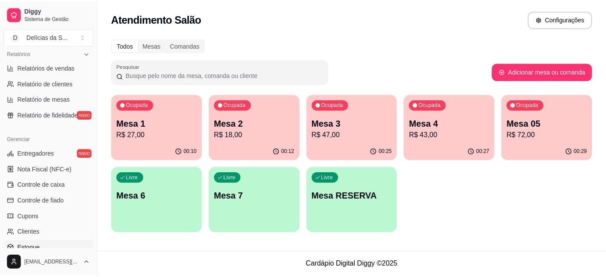
scroll to position [114, 0]
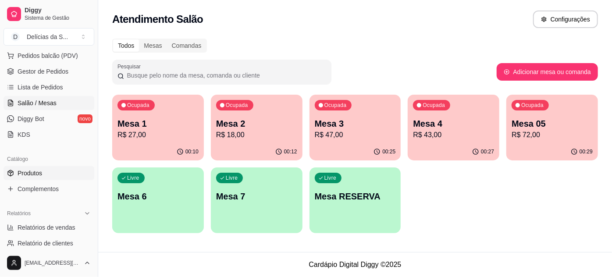
click at [46, 170] on link "Produtos" at bounding box center [49, 173] width 91 height 14
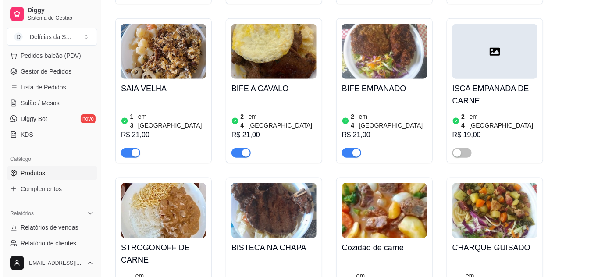
scroll to position [319, 0]
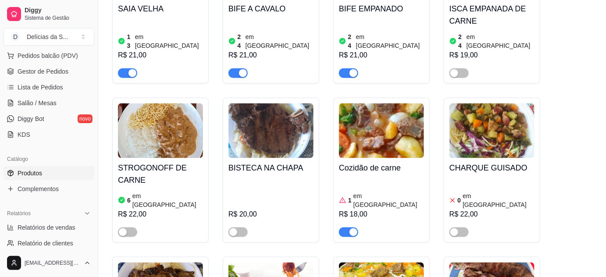
click at [359, 134] on img at bounding box center [381, 130] width 85 height 55
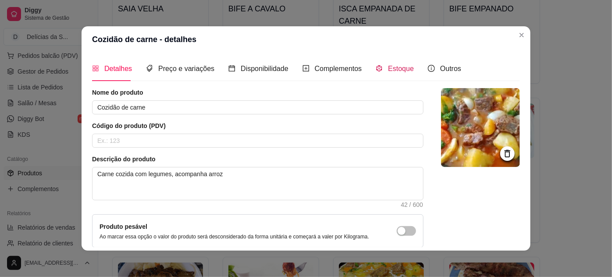
click at [390, 74] on div "Estoque" at bounding box center [395, 68] width 38 height 25
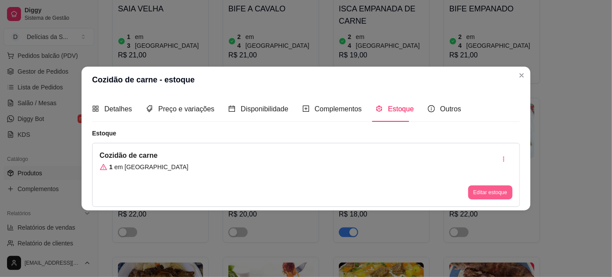
click at [498, 191] on button "Editar estoque" at bounding box center [490, 192] width 44 height 14
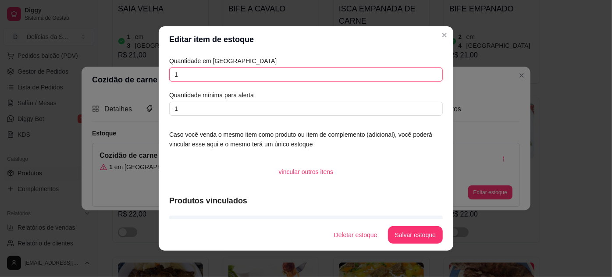
click at [248, 76] on input "1" at bounding box center [305, 74] width 273 height 14
type input "2"
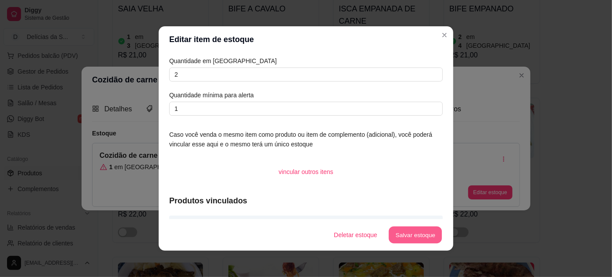
click at [416, 236] on button "Salvar estoque" at bounding box center [414, 235] width 53 height 17
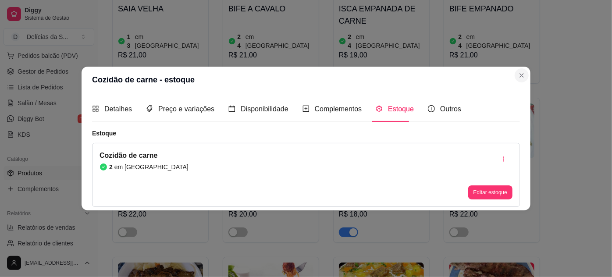
drag, startPoint x: 528, startPoint y: 77, endPoint x: 521, endPoint y: 78, distance: 6.7
click at [528, 77] on section "Cozidão de carne - estoque Detalhes Preço e variações Disponibilidade Complemen…" at bounding box center [306, 138] width 449 height 143
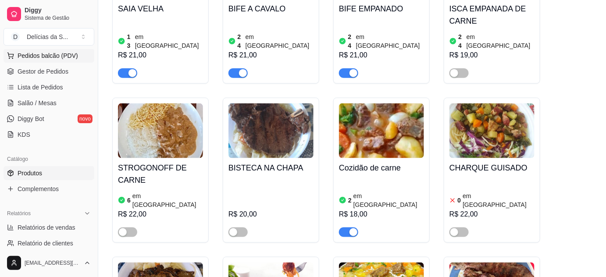
click at [67, 57] on span "Pedidos balcão (PDV)" at bounding box center [48, 55] width 60 height 9
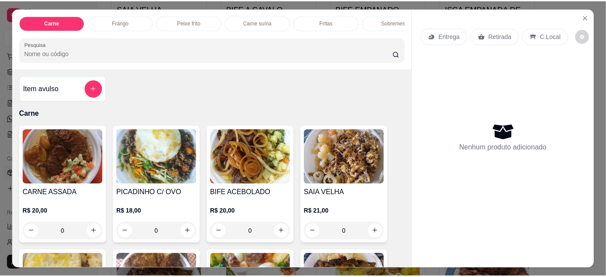
scroll to position [79, 0]
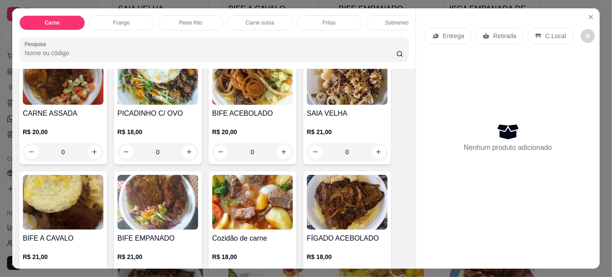
click at [266, 196] on img at bounding box center [252, 202] width 81 height 55
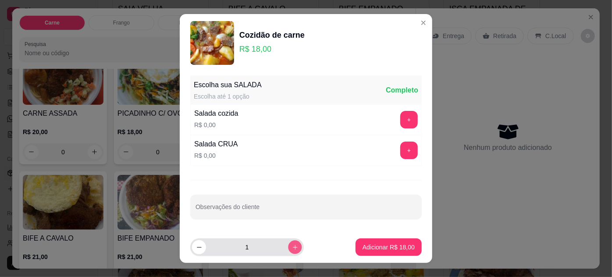
click at [292, 244] on icon "increase-product-quantity" at bounding box center [295, 247] width 7 height 7
type input "2"
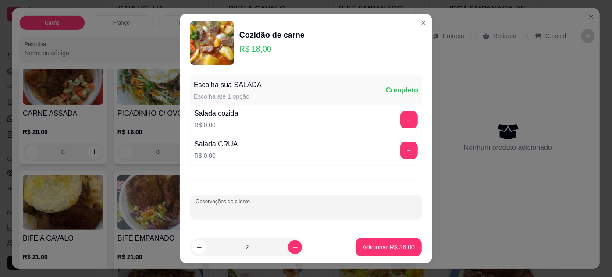
click at [336, 206] on input "Observações do cliente" at bounding box center [305, 210] width 221 height 9
type input "[PERSON_NAME] e gororoba"
click at [365, 250] on p "Adicionar R$ 36,00" at bounding box center [388, 247] width 52 height 9
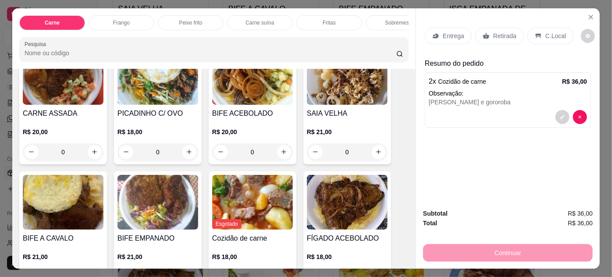
click at [545, 36] on p "C.Local" at bounding box center [555, 36] width 21 height 9
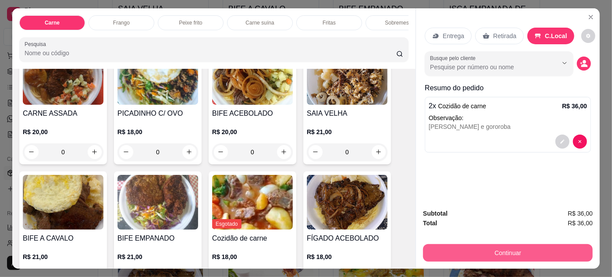
click at [450, 251] on button "Continuar" at bounding box center [508, 253] width 170 height 18
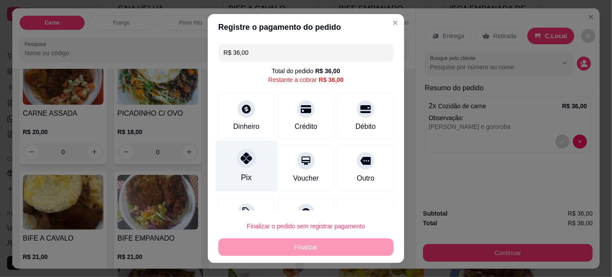
drag, startPoint x: 248, startPoint y: 164, endPoint x: 260, endPoint y: 179, distance: 19.6
click at [248, 163] on div at bounding box center [246, 158] width 19 height 19
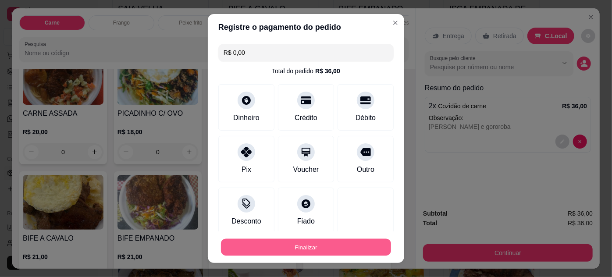
click at [341, 244] on button "Finalizar" at bounding box center [306, 247] width 170 height 17
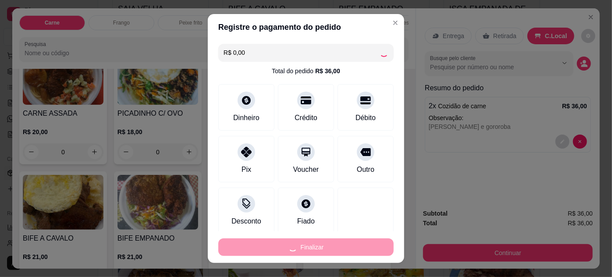
type input "-R$ 36,00"
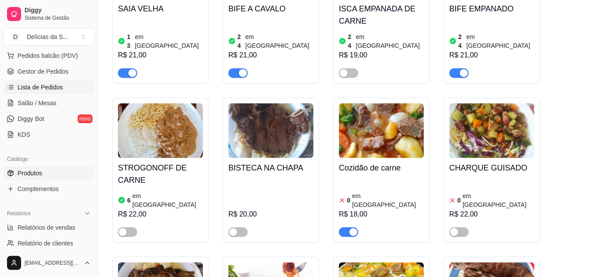
click at [36, 90] on span "Lista de Pedidos" at bounding box center [41, 87] width 46 height 9
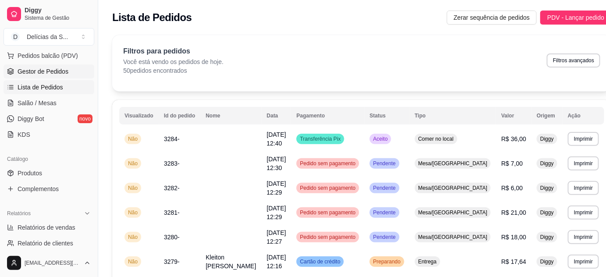
click at [44, 72] on span "Gestor de Pedidos" at bounding box center [43, 71] width 51 height 9
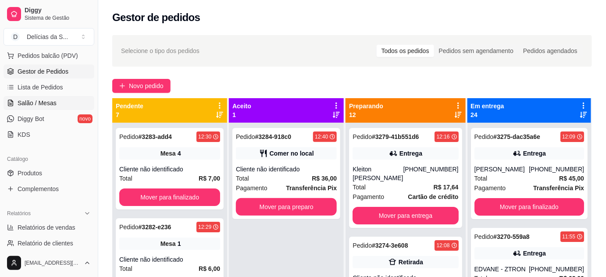
click at [55, 100] on link "Salão / Mesas" at bounding box center [49, 103] width 91 height 14
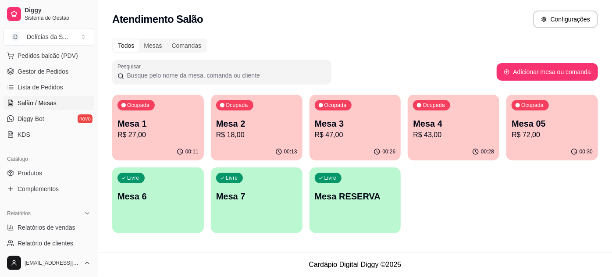
click at [470, 147] on div "00:28" at bounding box center [454, 151] width 92 height 17
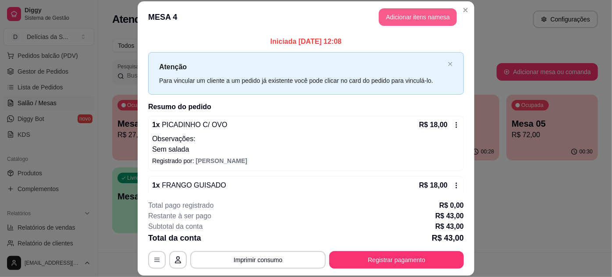
click at [400, 26] on header "MESA 4 Adicionar itens na mesa" at bounding box center [306, 17] width 337 height 32
click at [421, 18] on button "Adicionar itens na mesa" at bounding box center [418, 17] width 78 height 18
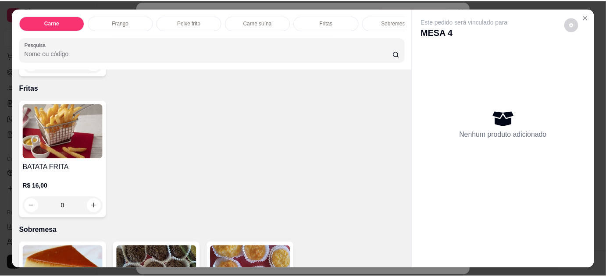
scroll to position [1035, 0]
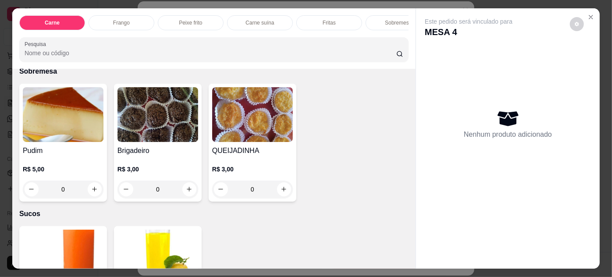
click at [154, 145] on h4 "Brigadeiro" at bounding box center [157, 150] width 81 height 11
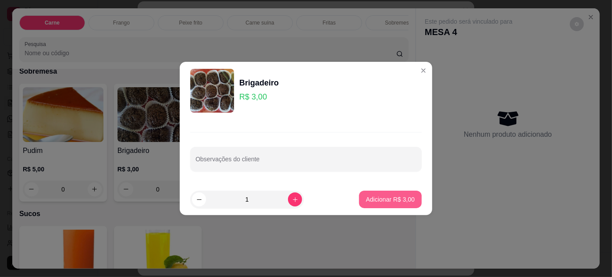
click at [370, 194] on button "Adicionar R$ 3,00" at bounding box center [390, 200] width 63 height 18
type input "1"
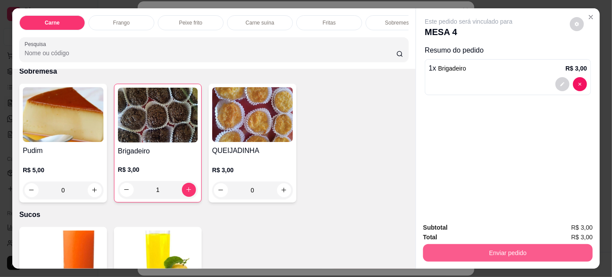
click at [437, 246] on button "Enviar pedido" at bounding box center [508, 253] width 170 height 18
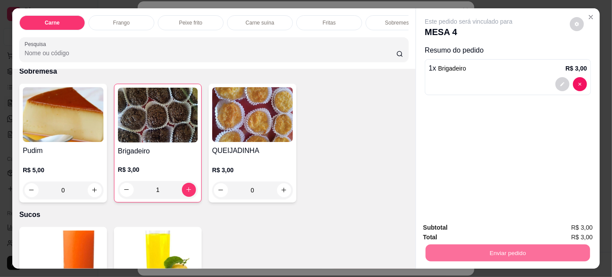
click at [458, 225] on button "Não registrar e enviar pedido" at bounding box center [479, 228] width 89 height 16
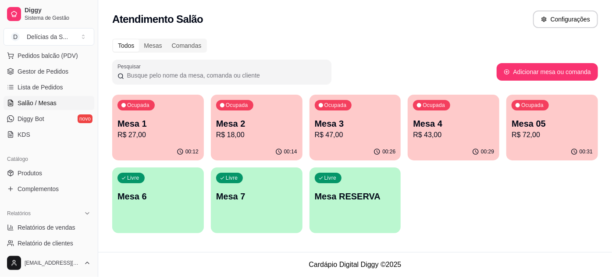
click at [50, 164] on div "Catálogo" at bounding box center [49, 159] width 91 height 14
click at [60, 170] on link "Produtos" at bounding box center [49, 173] width 91 height 14
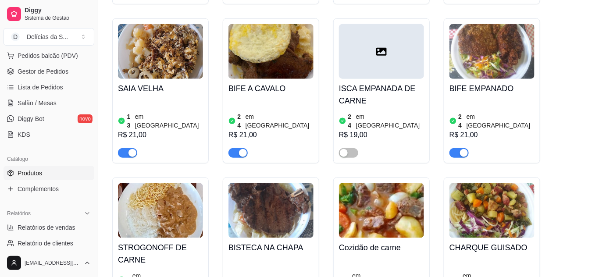
scroll to position [319, 0]
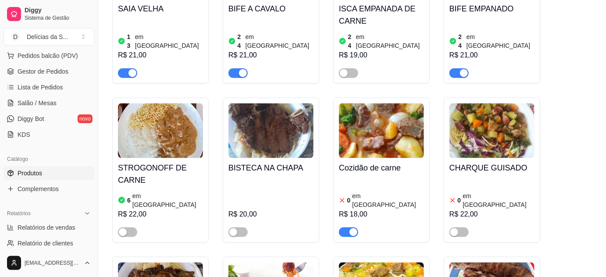
click at [353, 228] on div "button" at bounding box center [353, 232] width 8 height 8
click at [46, 103] on span "Salão / Mesas" at bounding box center [37, 103] width 39 height 9
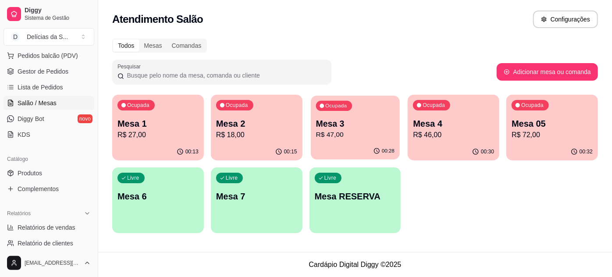
click at [333, 141] on div "Ocupada Mesa 3 R$ 47,00" at bounding box center [355, 119] width 89 height 47
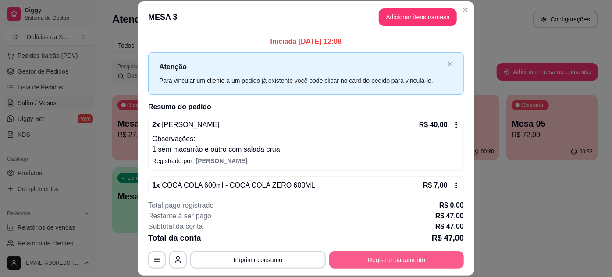
click at [370, 259] on button "Registrar pagamento" at bounding box center [396, 260] width 135 height 18
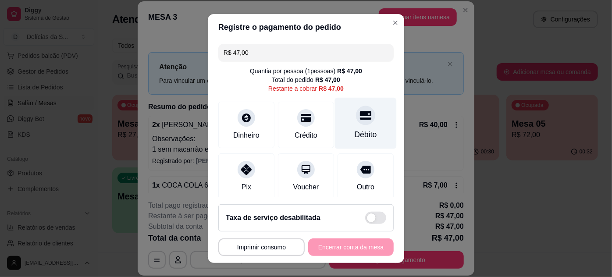
drag, startPoint x: 358, startPoint y: 127, endPoint x: 359, endPoint y: 142, distance: 15.0
click at [358, 131] on div "Débito" at bounding box center [366, 122] width 62 height 51
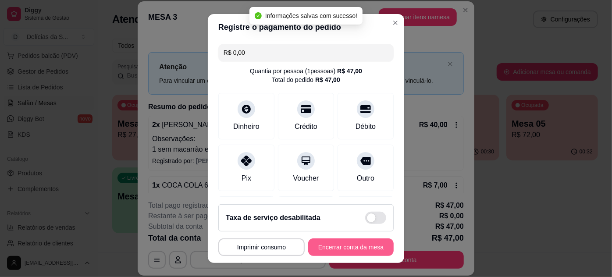
type input "R$ 0,00"
click at [342, 242] on button "Encerrar conta da mesa" at bounding box center [350, 247] width 85 height 18
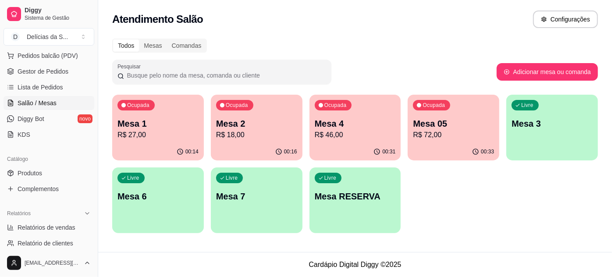
click at [326, 130] on div "Mesa 4 R$ 46,00" at bounding box center [355, 128] width 81 height 23
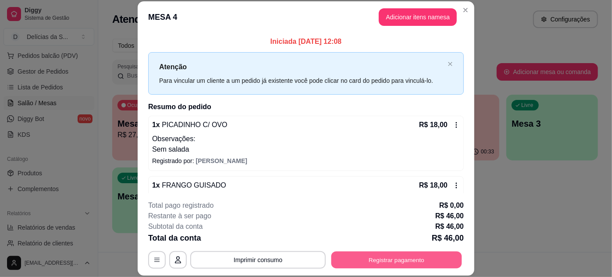
click at [383, 258] on button "Registrar pagamento" at bounding box center [396, 259] width 131 height 17
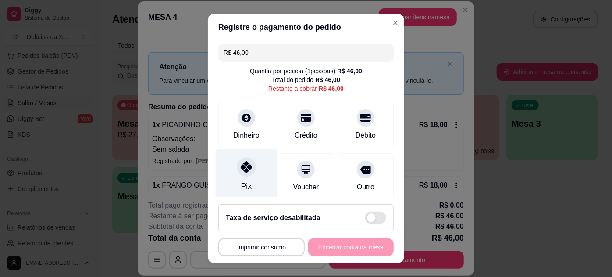
click at [252, 173] on div "Pix" at bounding box center [247, 174] width 62 height 51
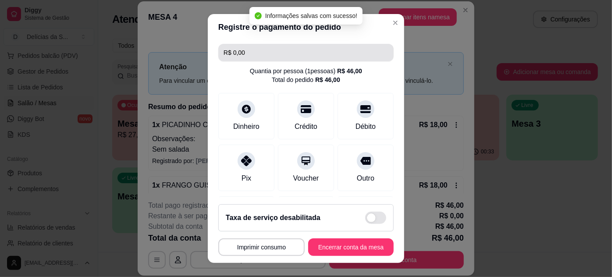
click at [322, 53] on input "R$ 0,00" at bounding box center [305, 53] width 165 height 18
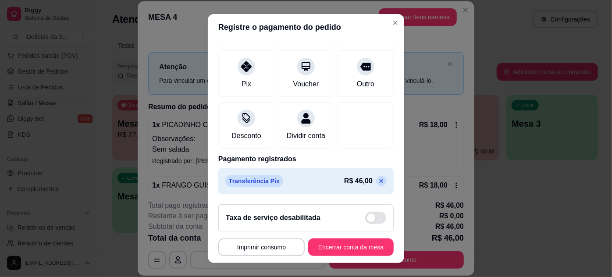
scroll to position [14, 0]
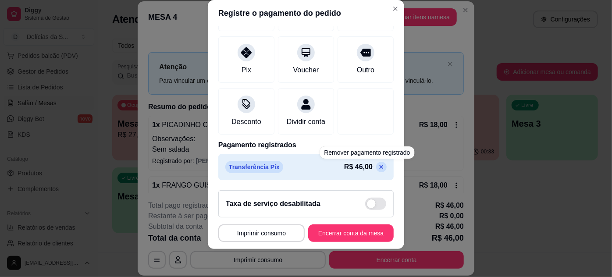
click at [378, 168] on icon at bounding box center [381, 166] width 7 height 7
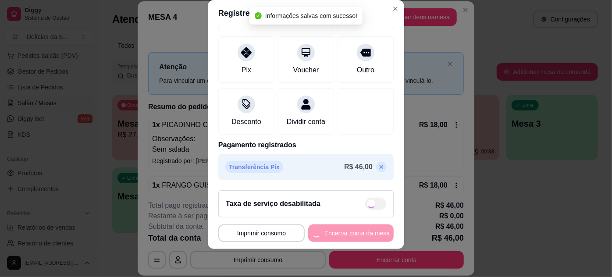
scroll to position [0, 0]
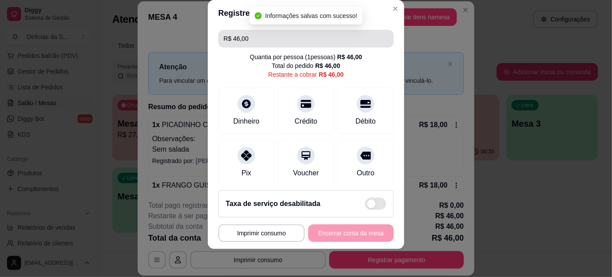
click at [300, 45] on input "R$ 46,00" at bounding box center [305, 39] width 165 height 18
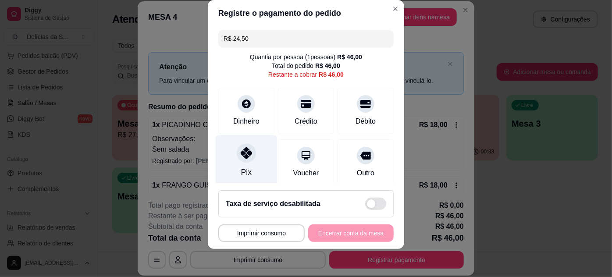
click at [241, 168] on div "Pix" at bounding box center [246, 172] width 11 height 11
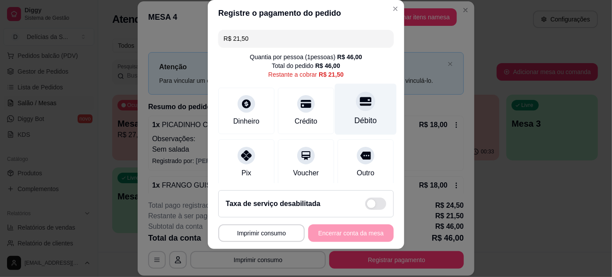
click at [355, 117] on div "Débito" at bounding box center [366, 120] width 22 height 11
type input "R$ 0,00"
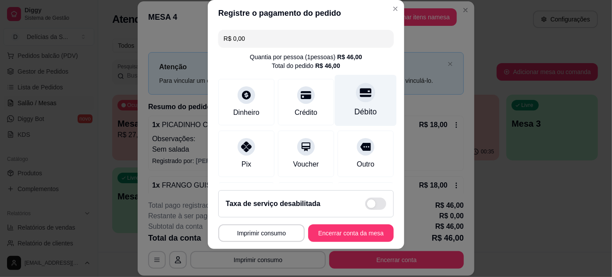
click at [355, 106] on div "Débito" at bounding box center [366, 111] width 22 height 11
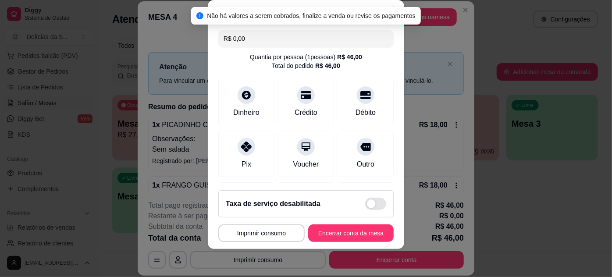
scroll to position [137, 0]
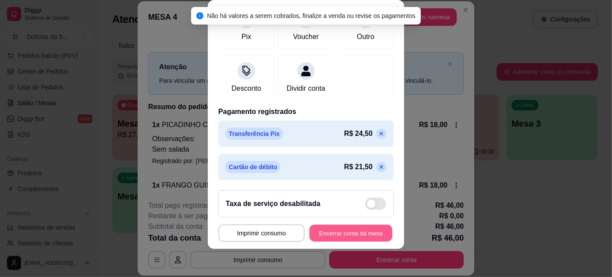
click at [335, 231] on button "Encerrar conta da mesa" at bounding box center [350, 233] width 83 height 17
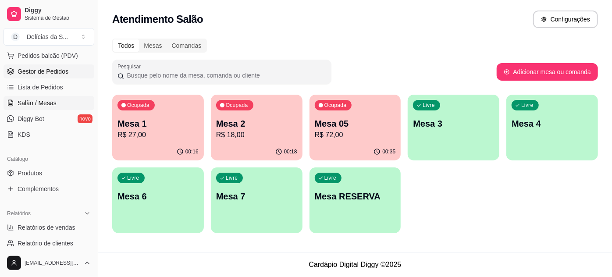
scroll to position [34, 0]
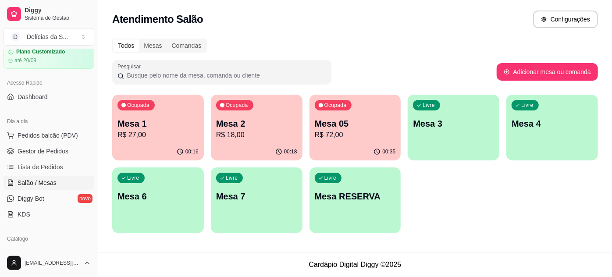
drag, startPoint x: 39, startPoint y: 131, endPoint x: 27, endPoint y: 142, distance: 15.8
click at [39, 131] on span "Pedidos balcão (PDV)" at bounding box center [48, 135] width 60 height 9
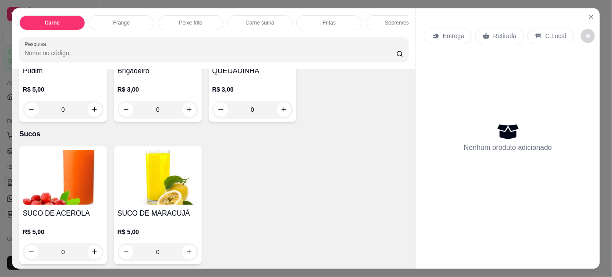
scroll to position [1035, 0]
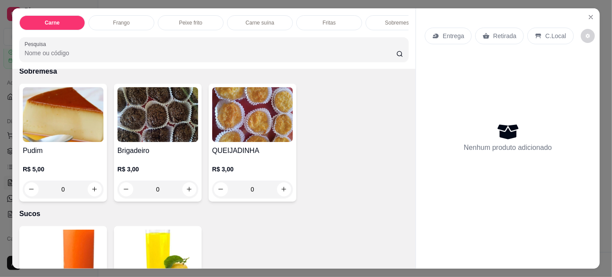
click at [156, 129] on img at bounding box center [157, 114] width 81 height 55
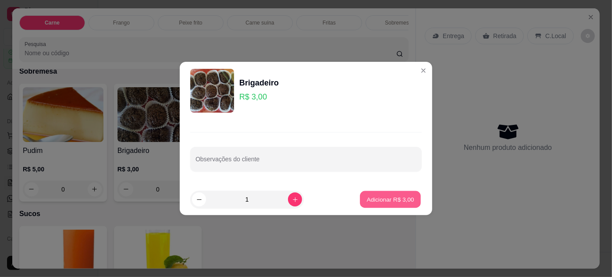
click at [396, 191] on button "Adicionar R$ 3,00" at bounding box center [390, 199] width 61 height 17
type input "1"
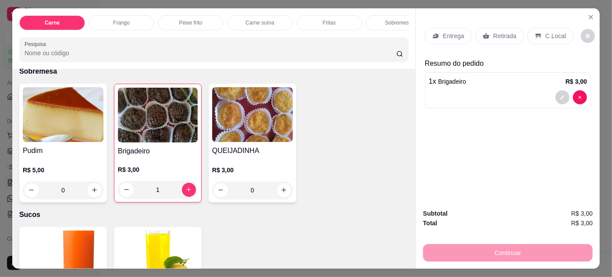
drag, startPoint x: 496, startPoint y: 36, endPoint x: 465, endPoint y: 47, distance: 32.8
click at [496, 36] on p "Retirada" at bounding box center [504, 36] width 23 height 9
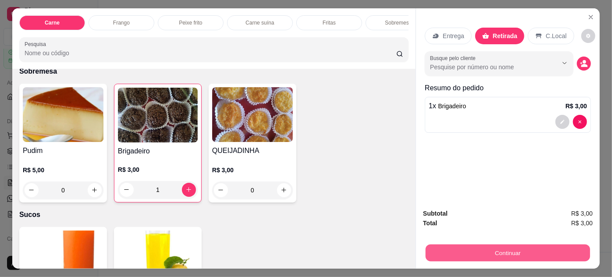
click at [426, 245] on button "Continuar" at bounding box center [507, 253] width 164 height 17
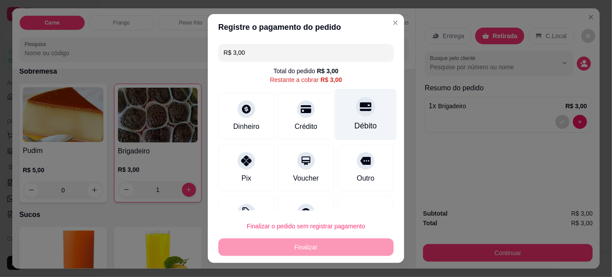
click at [365, 120] on div "Débito" at bounding box center [366, 114] width 62 height 51
type input "R$ 0,00"
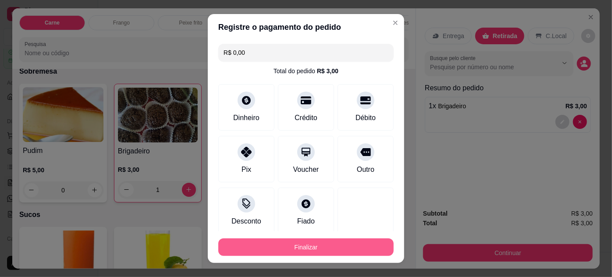
click at [344, 246] on button "Finalizar" at bounding box center [305, 247] width 175 height 18
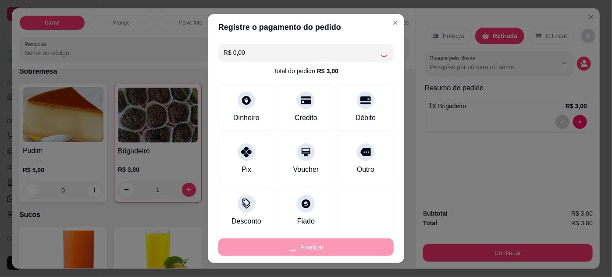
type input "0"
type input "-R$ 3,00"
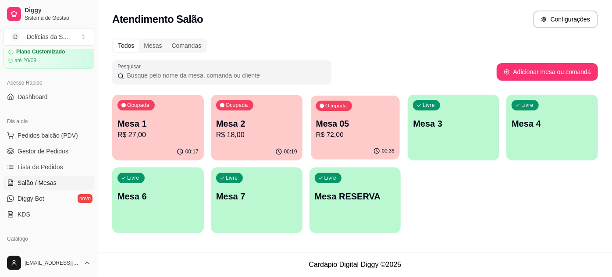
click at [340, 141] on div "Ocupada Mesa 05 R$ 72,00" at bounding box center [355, 119] width 89 height 47
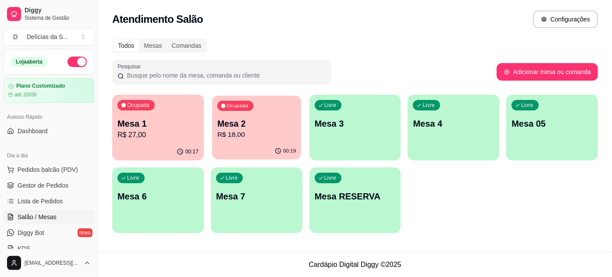
click at [255, 131] on p "R$ 18,00" at bounding box center [256, 135] width 78 height 10
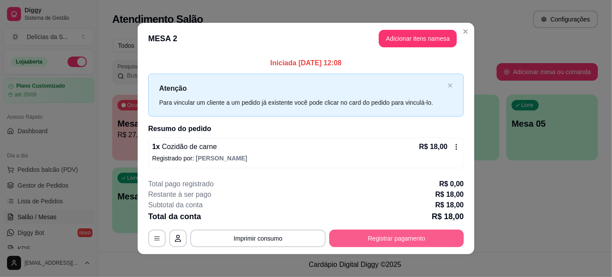
click at [367, 238] on button "Registrar pagamento" at bounding box center [396, 239] width 135 height 18
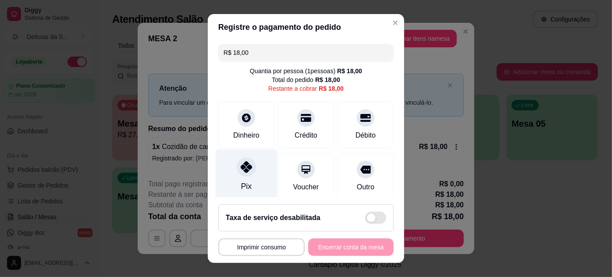
click at [258, 163] on div "Pix" at bounding box center [247, 174] width 62 height 51
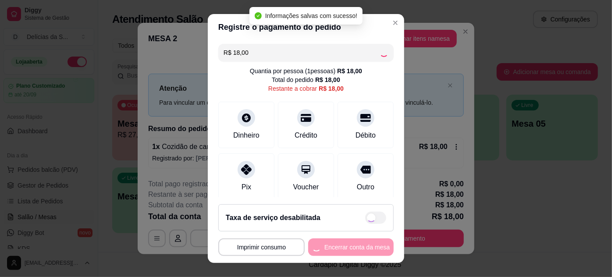
type input "R$ 0,00"
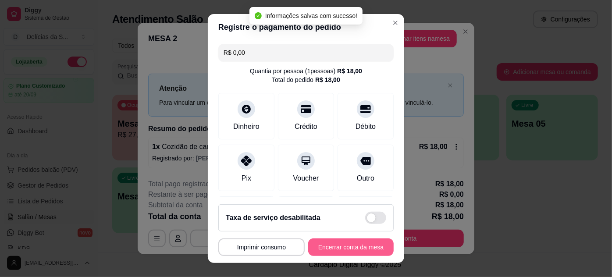
click at [346, 248] on button "Encerrar conta da mesa" at bounding box center [350, 247] width 85 height 18
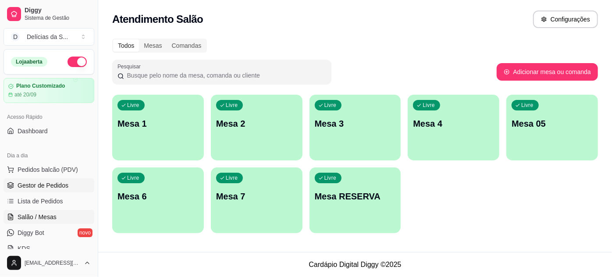
scroll to position [79, 0]
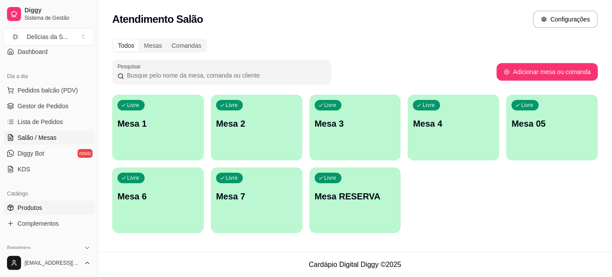
click at [41, 209] on span "Produtos" at bounding box center [30, 207] width 25 height 9
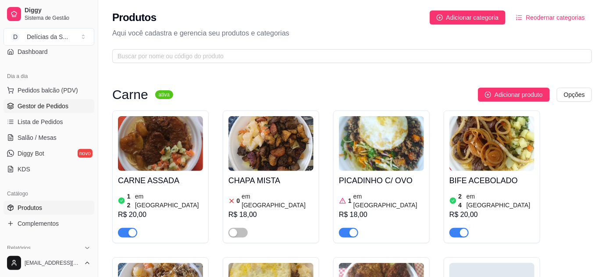
click at [53, 104] on span "Gestor de Pedidos" at bounding box center [43, 106] width 51 height 9
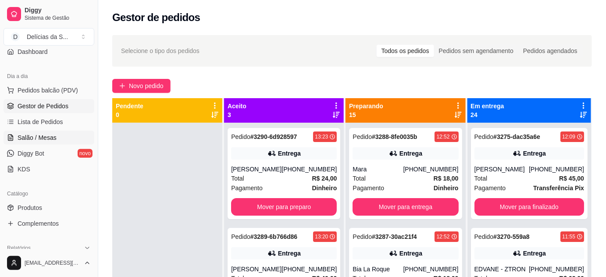
click at [41, 134] on span "Salão / Mesas" at bounding box center [37, 137] width 39 height 9
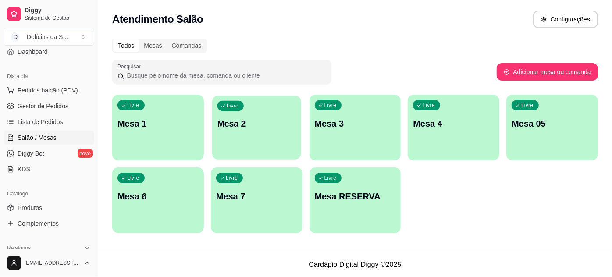
click at [236, 129] on p "Mesa 2" at bounding box center [256, 124] width 78 height 12
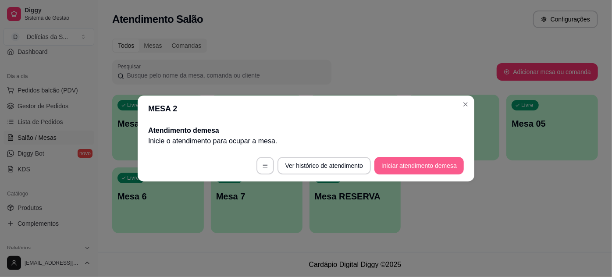
click at [432, 164] on button "Iniciar atendimento de mesa" at bounding box center [418, 166] width 89 height 18
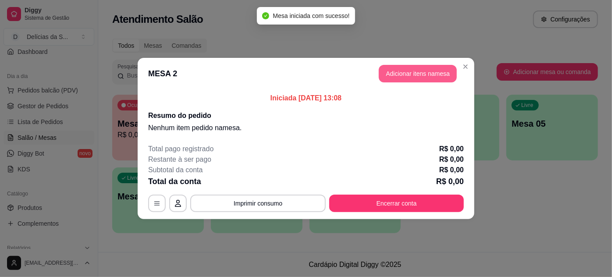
click at [433, 73] on button "Adicionar itens na mesa" at bounding box center [418, 74] width 78 height 18
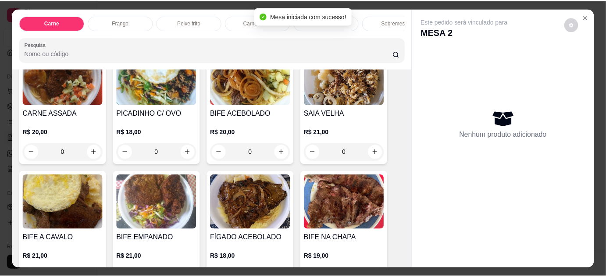
scroll to position [159, 0]
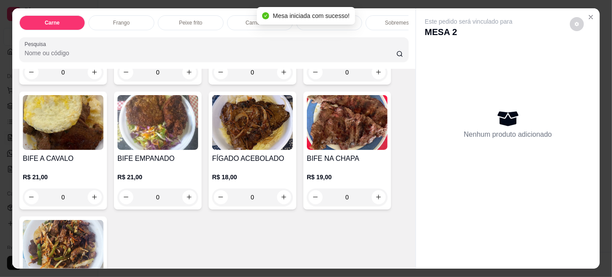
click at [241, 140] on img at bounding box center [252, 122] width 81 height 55
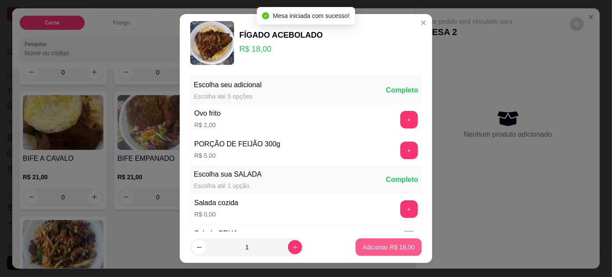
click at [375, 244] on p "Adicionar R$ 18,00" at bounding box center [388, 247] width 52 height 9
type input "1"
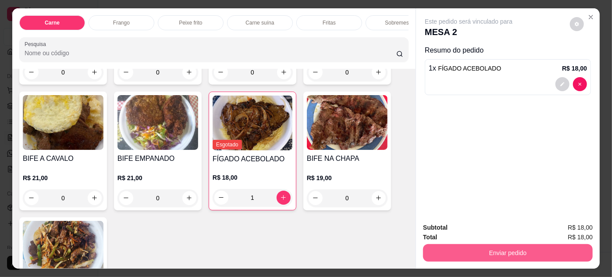
click at [475, 252] on button "Enviar pedido" at bounding box center [508, 253] width 170 height 18
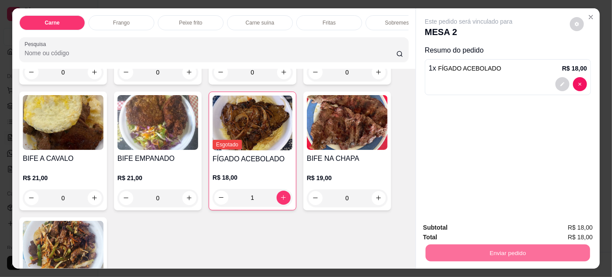
click at [461, 225] on button "Não registrar e enviar pedido" at bounding box center [478, 228] width 91 height 17
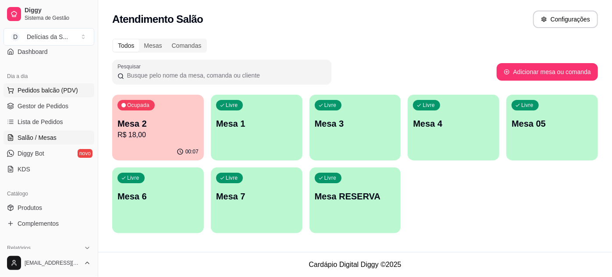
click at [58, 87] on span "Pedidos balcão (PDV)" at bounding box center [48, 90] width 60 height 9
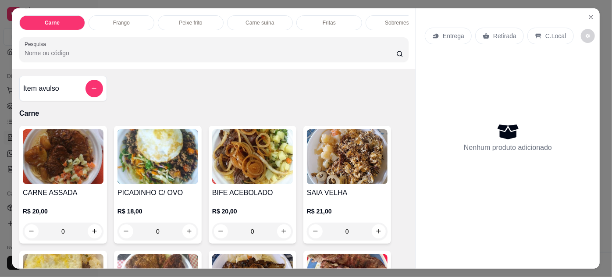
click at [351, 181] on img at bounding box center [347, 156] width 81 height 55
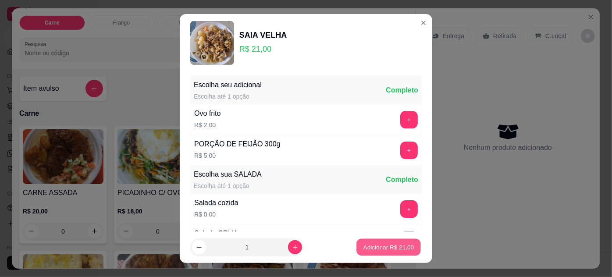
click at [385, 247] on p "Adicionar R$ 21,00" at bounding box center [388, 247] width 51 height 8
type input "1"
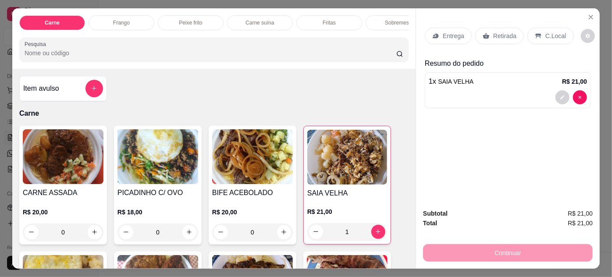
click at [454, 28] on div "Entrega" at bounding box center [448, 36] width 47 height 17
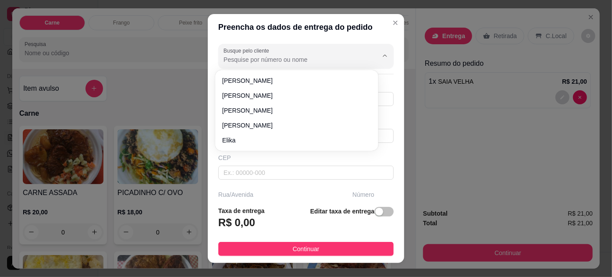
click at [274, 58] on input "Busque pelo cliente" at bounding box center [293, 59] width 140 height 9
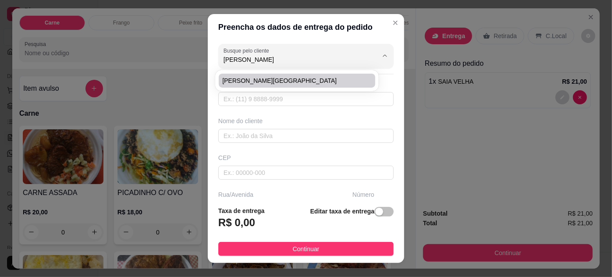
click at [278, 81] on span "[PERSON_NAME][GEOGRAPHIC_DATA]" at bounding box center [292, 80] width 140 height 9
type input "[PERSON_NAME][GEOGRAPHIC_DATA]"
type input "91985146683"
type input "[PERSON_NAME][GEOGRAPHIC_DATA]"
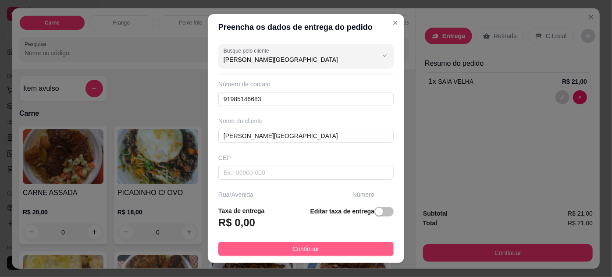
type input "[PERSON_NAME][GEOGRAPHIC_DATA]"
click at [323, 246] on button "Continuar" at bounding box center [305, 249] width 175 height 14
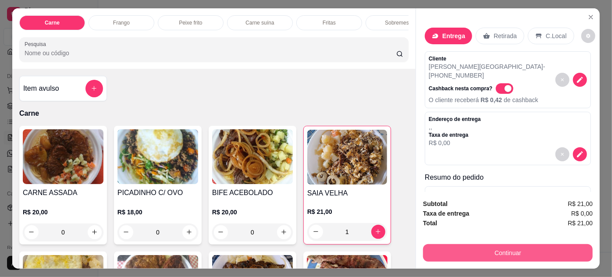
click at [461, 247] on button "Continuar" at bounding box center [508, 253] width 170 height 18
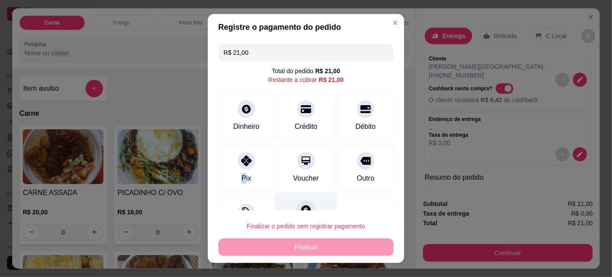
drag, startPoint x: 241, startPoint y: 169, endPoint x: 288, endPoint y: 207, distance: 60.5
click at [240, 170] on div "Pix" at bounding box center [246, 168] width 56 height 46
type input "R$ 0,00"
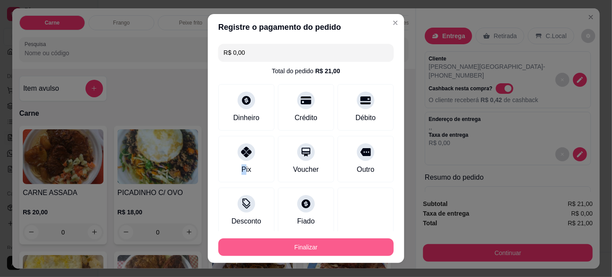
click at [319, 246] on button "Finalizar" at bounding box center [305, 247] width 175 height 18
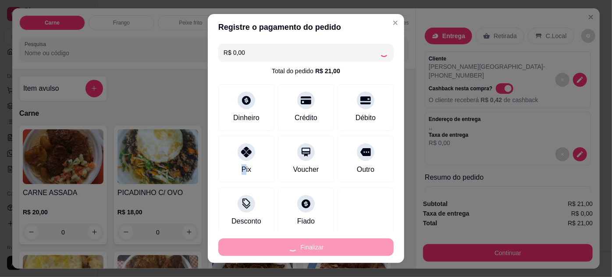
type input "0"
type input "-R$ 21,00"
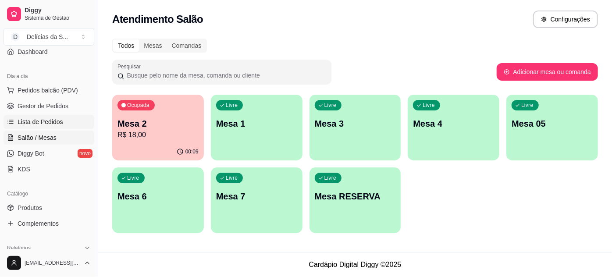
click at [48, 122] on span "Lista de Pedidos" at bounding box center [41, 121] width 46 height 9
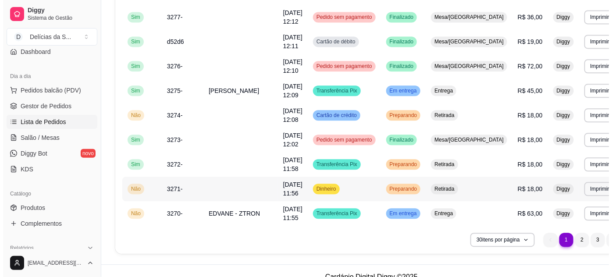
scroll to position [649, 0]
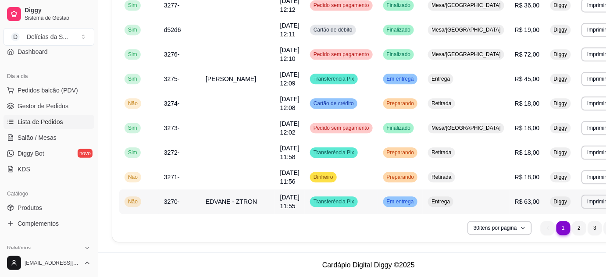
click at [227, 199] on span "EDVANE - ZTRON" at bounding box center [231, 201] width 51 height 7
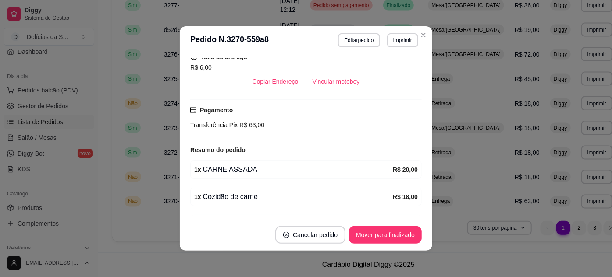
scroll to position [219, 0]
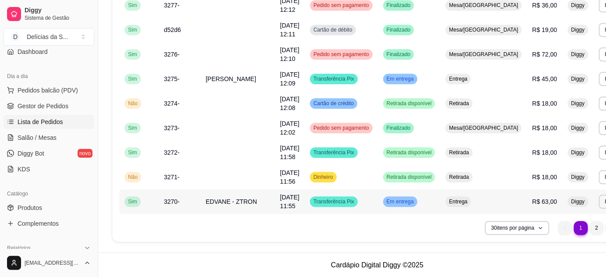
click at [226, 214] on td "EDVANE - ZTRON" at bounding box center [237, 201] width 74 height 25
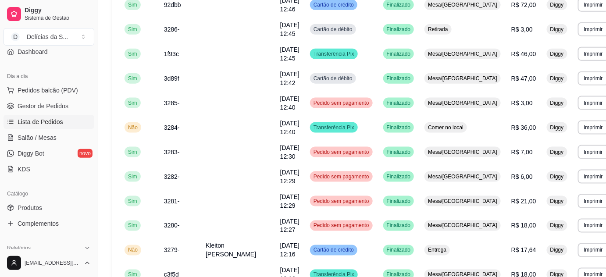
scroll to position [91, 0]
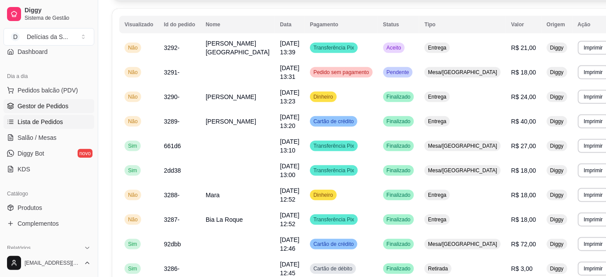
click at [53, 103] on span "Gestor de Pedidos" at bounding box center [43, 106] width 51 height 9
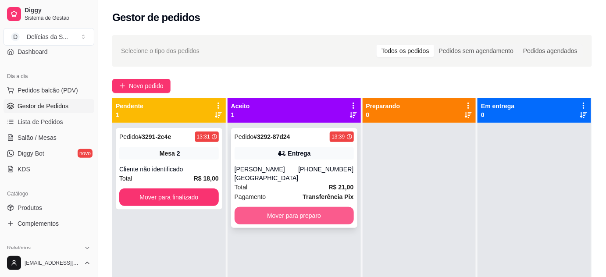
click at [272, 219] on button "Mover para preparo" at bounding box center [293, 216] width 119 height 18
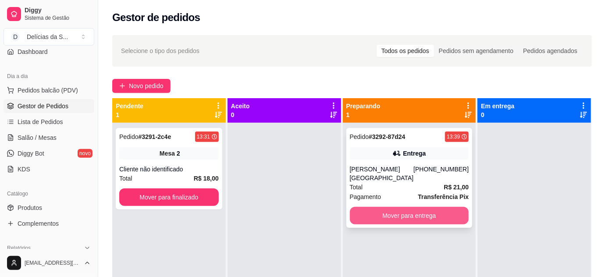
click at [386, 218] on button "Mover para entrega" at bounding box center [409, 216] width 119 height 18
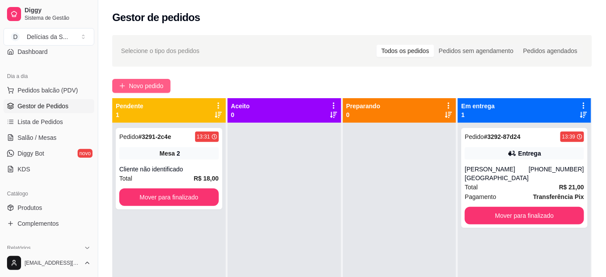
click at [137, 83] on span "Novo pedido" at bounding box center [146, 86] width 35 height 10
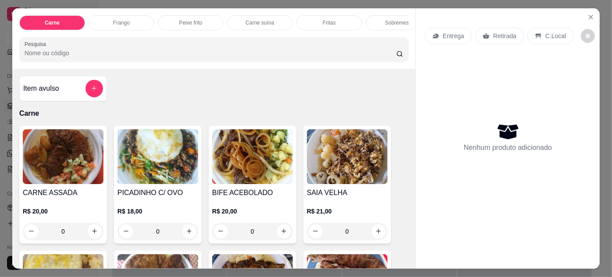
scroll to position [79, 0]
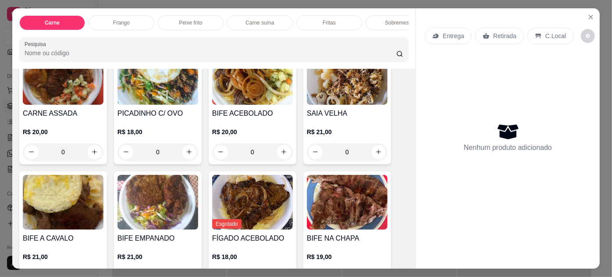
click at [359, 87] on img at bounding box center [347, 77] width 81 height 55
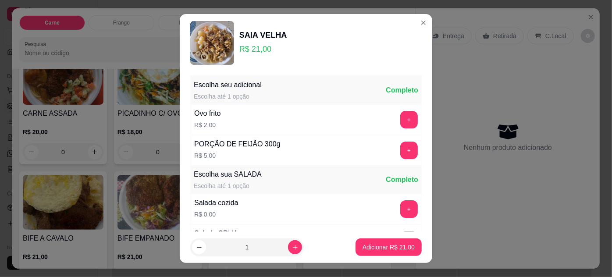
scroll to position [87, 0]
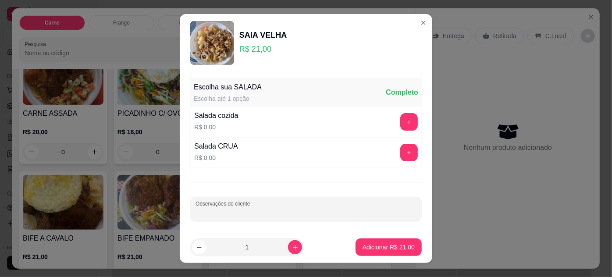
drag, startPoint x: 312, startPoint y: 209, endPoint x: 319, endPoint y: 209, distance: 7.0
click at [314, 209] on input "Observações do cliente" at bounding box center [305, 212] width 221 height 9
type input "sem macarrão"
click at [379, 241] on button "Adicionar R$ 21,00" at bounding box center [388, 247] width 64 height 17
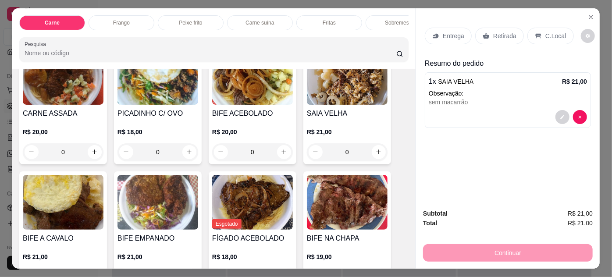
click at [493, 35] on p "Retirada" at bounding box center [504, 36] width 23 height 9
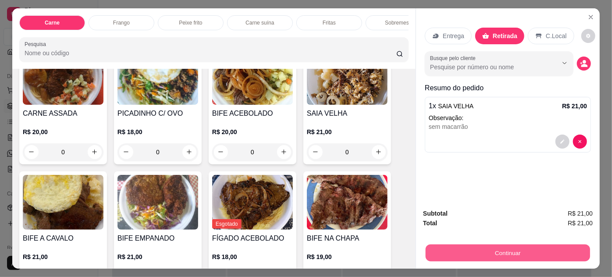
click at [456, 247] on button "Continuar" at bounding box center [507, 253] width 164 height 17
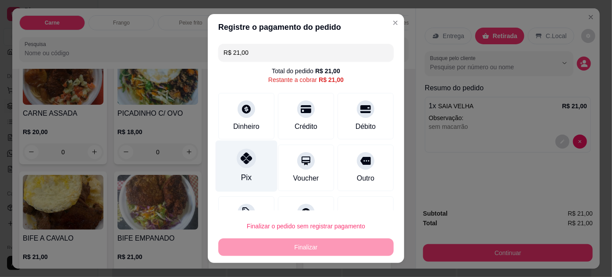
drag, startPoint x: 249, startPoint y: 174, endPoint x: 252, endPoint y: 166, distance: 7.9
click at [249, 173] on div "Pix" at bounding box center [247, 165] width 62 height 51
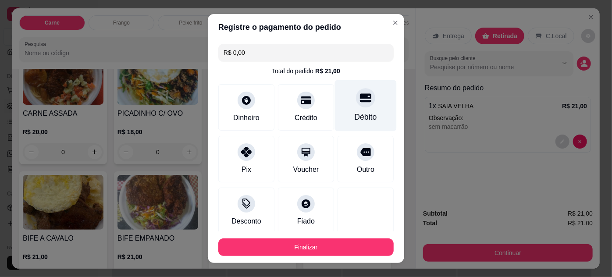
click at [355, 118] on div "Débito" at bounding box center [366, 116] width 22 height 11
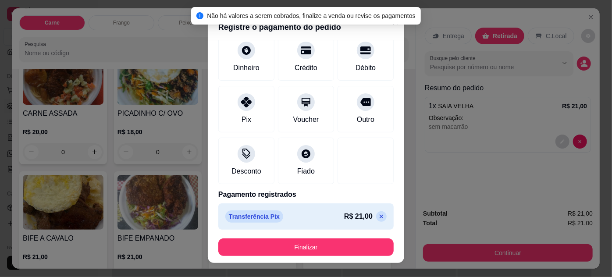
click at [378, 213] on icon at bounding box center [381, 216] width 7 height 7
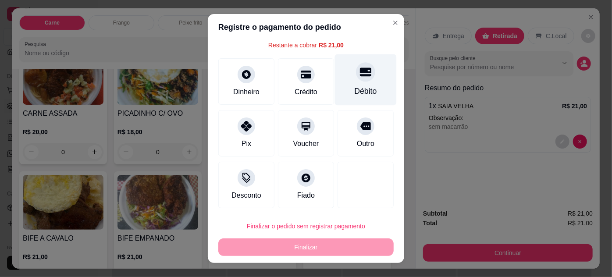
click at [360, 72] on icon at bounding box center [365, 71] width 11 height 11
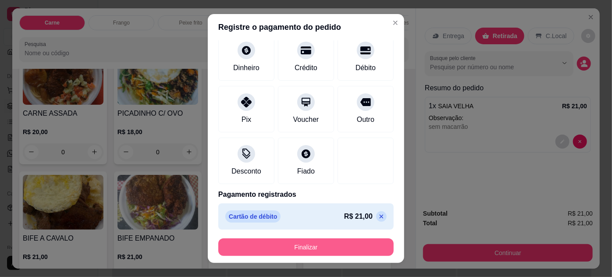
click at [302, 250] on button "Finalizar" at bounding box center [305, 247] width 175 height 18
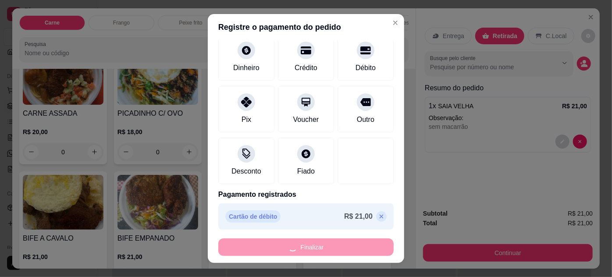
type input "-R$ 21,00"
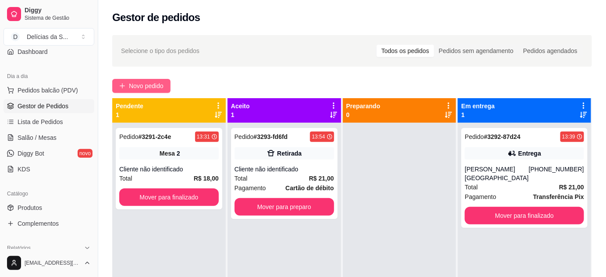
click at [147, 85] on span "Novo pedido" at bounding box center [146, 86] width 35 height 10
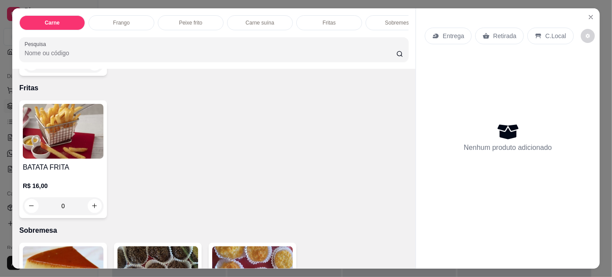
scroll to position [1035, 0]
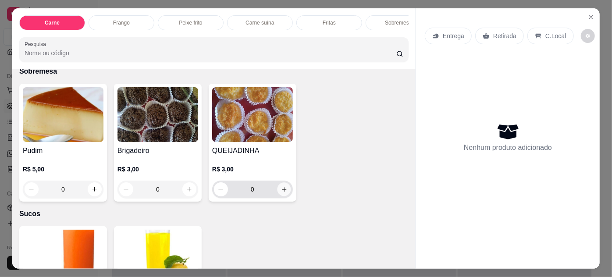
click at [281, 186] on icon "increase-product-quantity" at bounding box center [284, 189] width 7 height 7
type input "1"
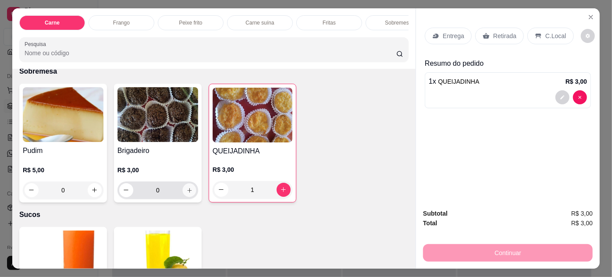
click at [188, 187] on icon "increase-product-quantity" at bounding box center [189, 190] width 7 height 7
type input "1"
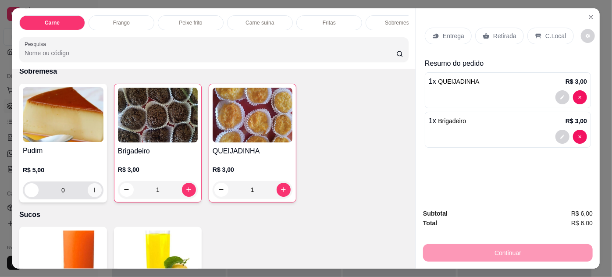
click at [91, 187] on icon "increase-product-quantity" at bounding box center [94, 190] width 7 height 7
type input "1"
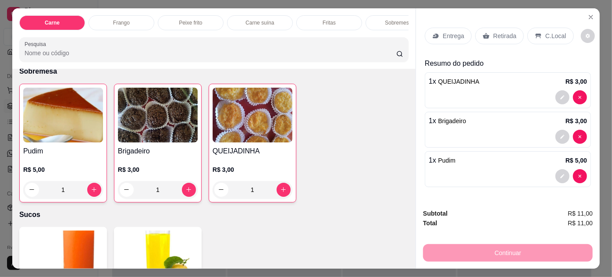
click at [447, 38] on div "Entrega" at bounding box center [448, 36] width 47 height 17
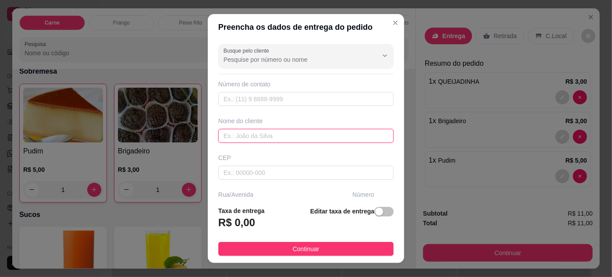
click at [275, 135] on input "text" at bounding box center [305, 136] width 175 height 14
type input "suellen"
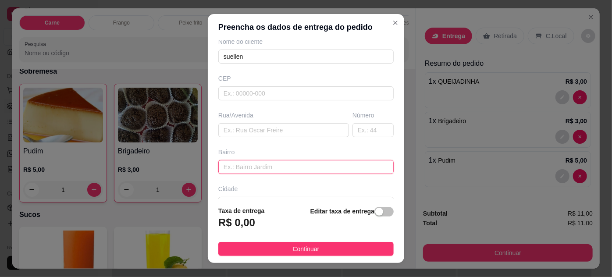
click at [272, 165] on input "text" at bounding box center [305, 167] width 175 height 14
paste input "Barão do triunfo,718 sacramenta"
type input "Barão do triunfo,718 sacramenta"
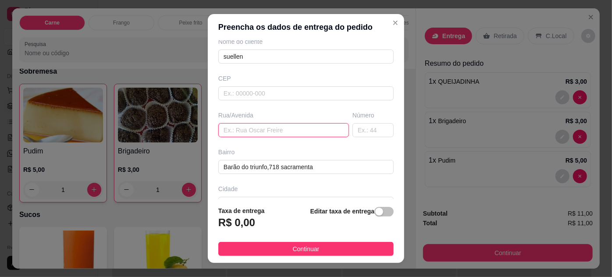
click at [292, 127] on input "text" at bounding box center [283, 130] width 131 height 14
paste input "Barão do triunfo,718 sacramenta"
type input "Barão do triunfo,718 sacramenta"
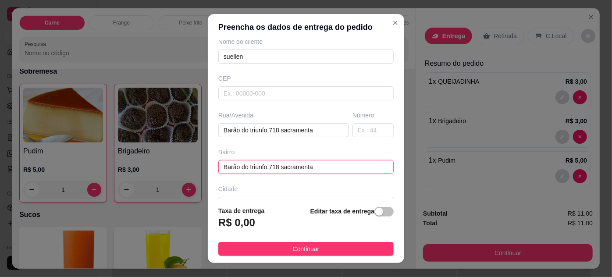
drag, startPoint x: 317, startPoint y: 163, endPoint x: 198, endPoint y: 162, distance: 119.2
click at [196, 163] on div "Preencha os dados de entrega do pedido Busque pelo cliente Número de contato No…" at bounding box center [306, 138] width 612 height 277
type input "sacramenta"
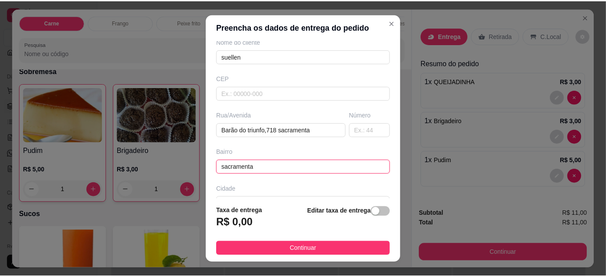
scroll to position [134, 0]
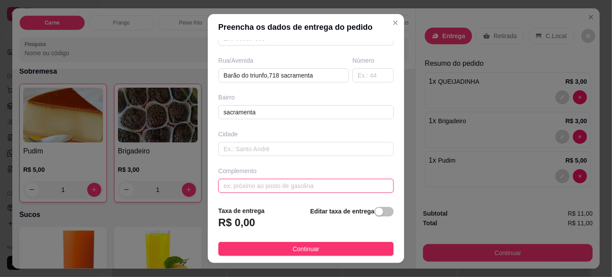
click at [269, 187] on input "text" at bounding box center [305, 186] width 175 height 14
paste input "entre rua nova e [GEOGRAPHIC_DATA]"
type input "entre rua nova e [GEOGRAPHIC_DATA]"
click at [376, 212] on span "button" at bounding box center [383, 212] width 19 height 10
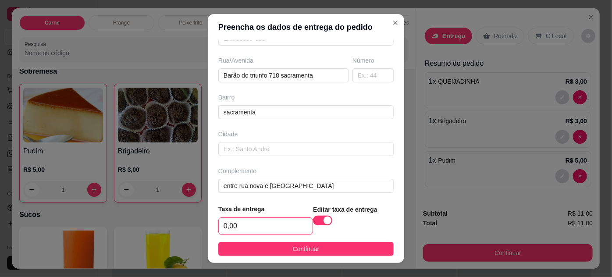
click at [273, 223] on input "0,00" at bounding box center [266, 226] width 94 height 17
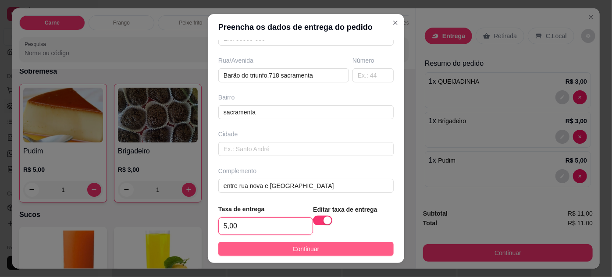
type input "5,00"
click at [293, 252] on span "Continuar" at bounding box center [306, 249] width 27 height 10
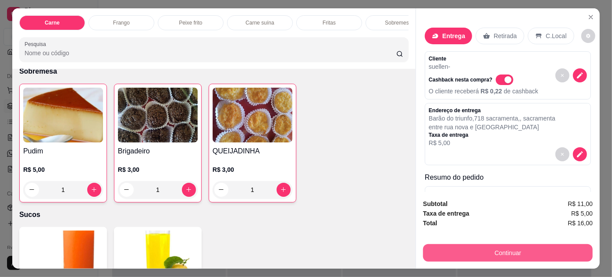
click at [467, 246] on button "Continuar" at bounding box center [508, 253] width 170 height 18
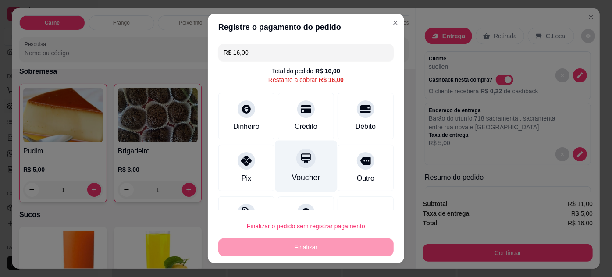
drag, startPoint x: 254, startPoint y: 169, endPoint x: 300, endPoint y: 172, distance: 46.6
click at [253, 168] on div "Pix" at bounding box center [246, 168] width 56 height 46
type input "R$ 0,00"
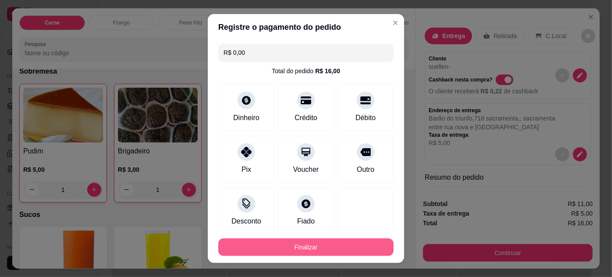
click at [328, 245] on button "Finalizar" at bounding box center [305, 247] width 175 height 18
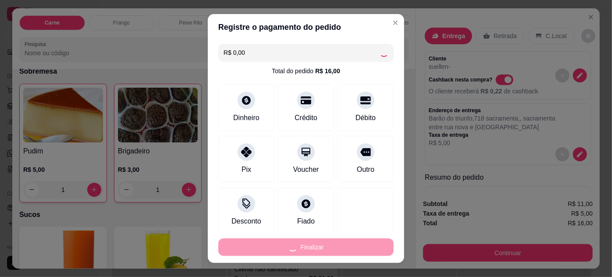
type input "0"
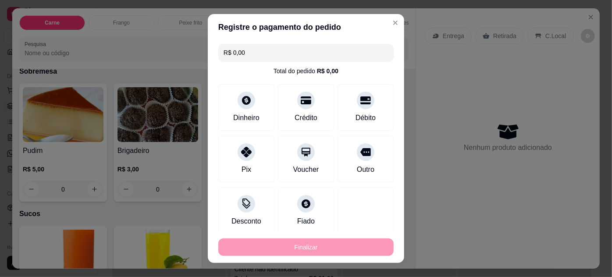
type input "-R$ 16,00"
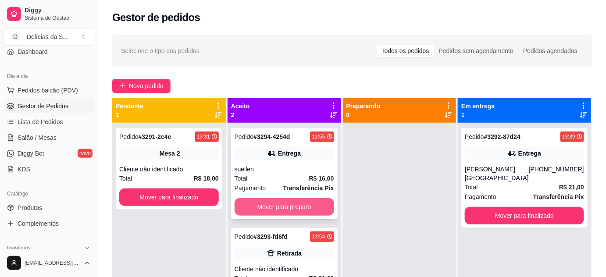
click at [277, 208] on button "Mover para preparo" at bounding box center [283, 207] width 99 height 18
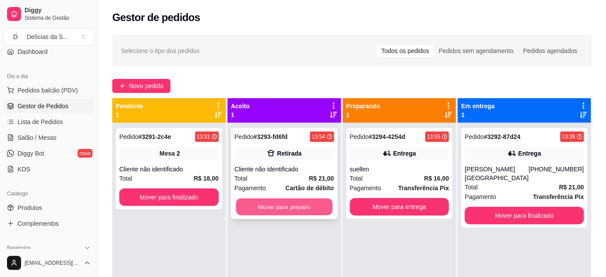
click at [277, 207] on button "Mover para preparo" at bounding box center [284, 207] width 96 height 17
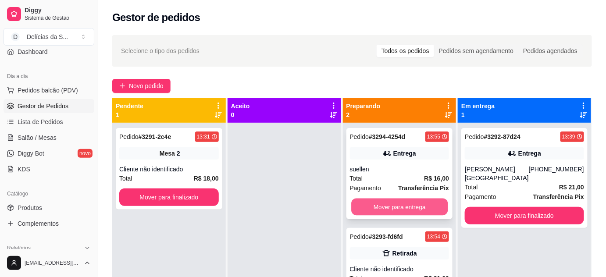
click at [426, 205] on button "Mover para entrega" at bounding box center [399, 207] width 96 height 17
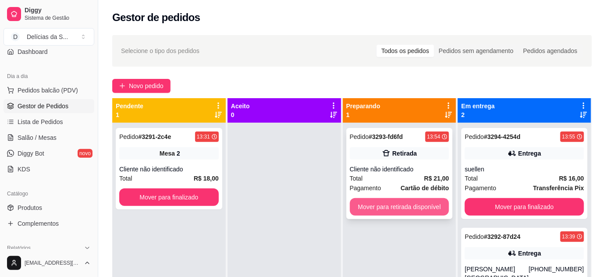
click at [415, 208] on button "Mover para retirada disponível" at bounding box center [399, 207] width 99 height 18
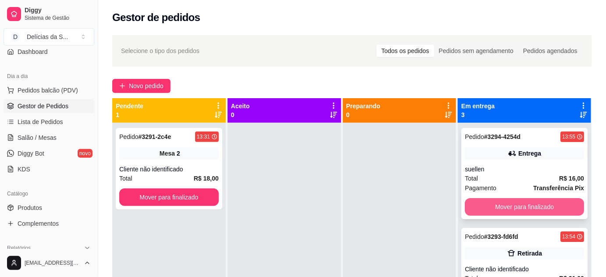
click at [532, 213] on button "Mover para finalizado" at bounding box center [523, 207] width 119 height 18
click at [531, 209] on button "Mover para finalizado" at bounding box center [524, 207] width 116 height 17
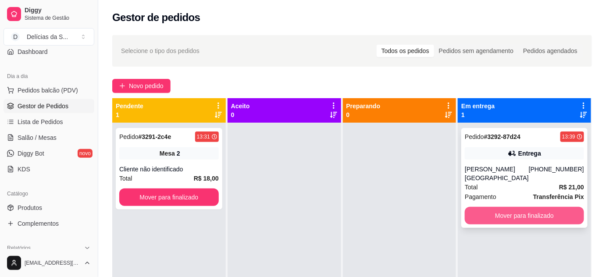
click at [528, 216] on button "Mover para finalizado" at bounding box center [523, 216] width 119 height 18
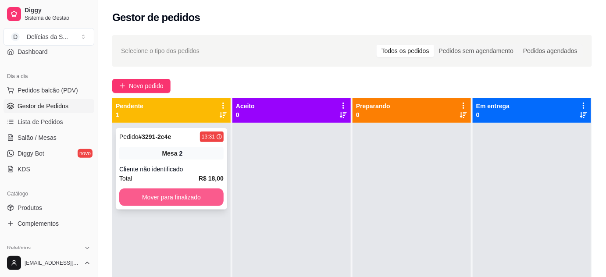
click at [141, 199] on button "Mover para finalizado" at bounding box center [171, 197] width 104 height 18
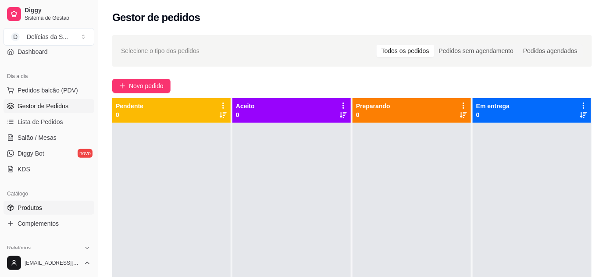
click at [37, 207] on span "Produtos" at bounding box center [30, 207] width 25 height 9
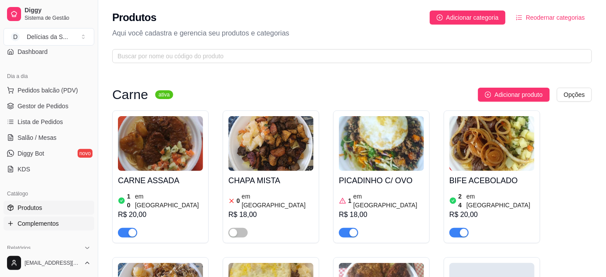
scroll to position [159, 0]
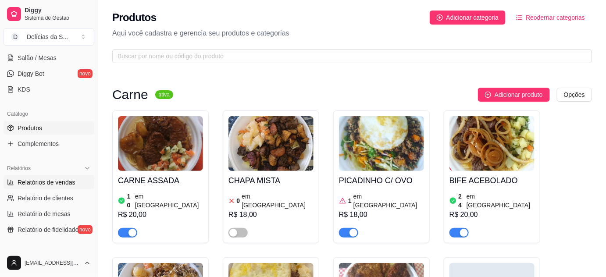
click at [63, 183] on span "Relatórios de vendas" at bounding box center [47, 182] width 58 height 9
select select "ALL"
select select "0"
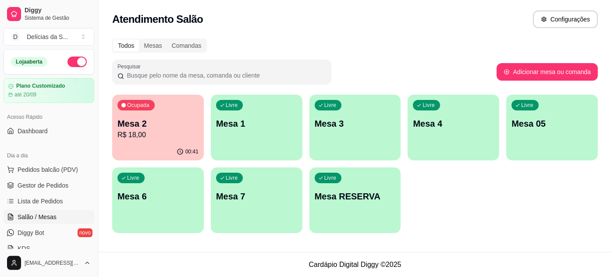
click at [152, 135] on p "R$ 18,00" at bounding box center [157, 135] width 81 height 11
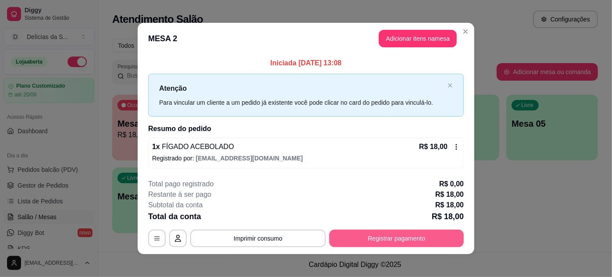
click at [395, 232] on button "Registrar pagamento" at bounding box center [396, 239] width 135 height 18
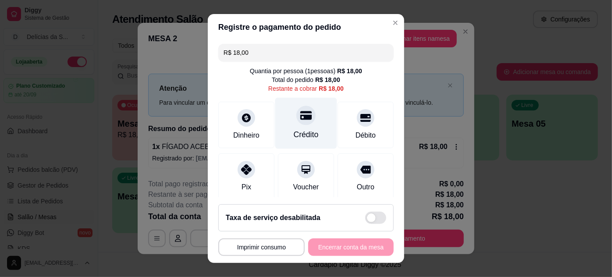
click at [305, 135] on div "Crédito" at bounding box center [306, 134] width 25 height 11
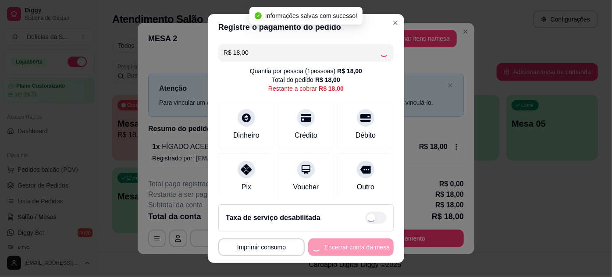
type input "R$ 0,00"
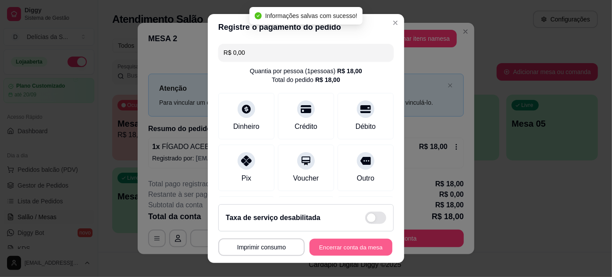
click at [340, 249] on button "Encerrar conta da mesa" at bounding box center [350, 247] width 83 height 17
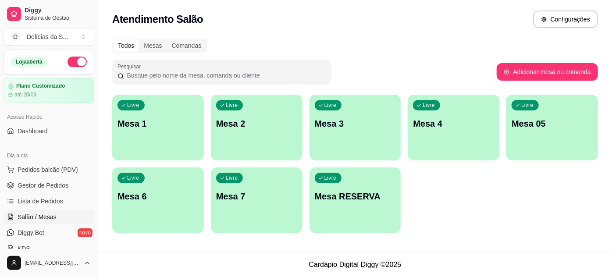
click at [258, 135] on div "Livre Mesa 2" at bounding box center [257, 122] width 92 height 55
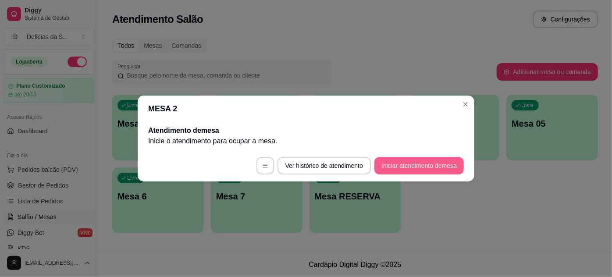
click at [413, 164] on button "Iniciar atendimento de mesa" at bounding box center [418, 166] width 89 height 18
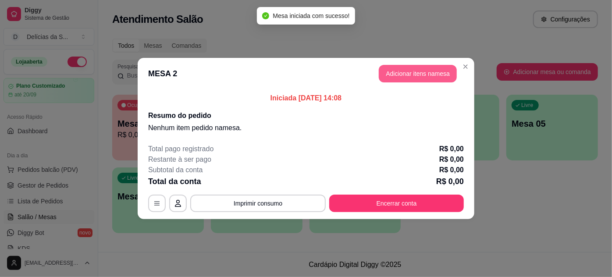
click at [415, 81] on button "Adicionar itens na mesa" at bounding box center [418, 74] width 78 height 18
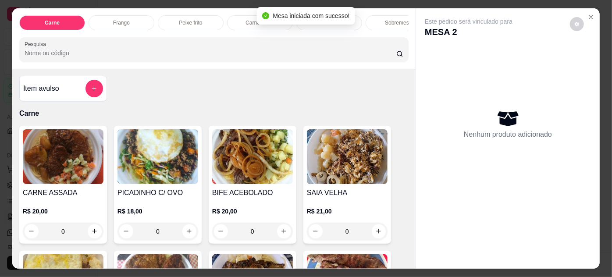
click at [26, 163] on img at bounding box center [63, 156] width 81 height 55
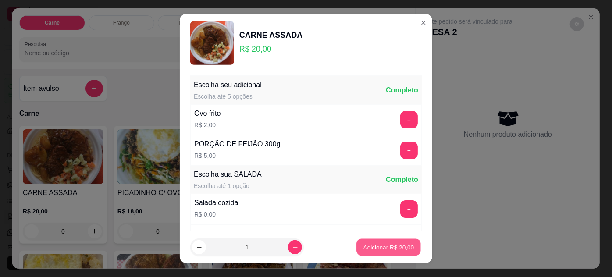
click at [393, 245] on p "Adicionar R$ 20,00" at bounding box center [388, 247] width 51 height 8
type input "1"
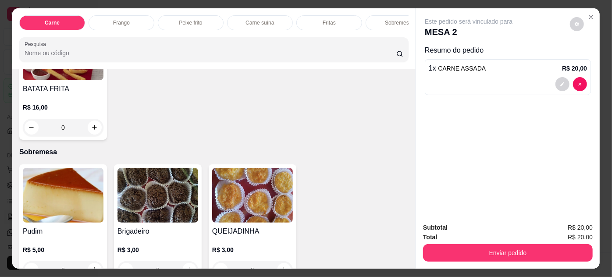
scroll to position [1434, 0]
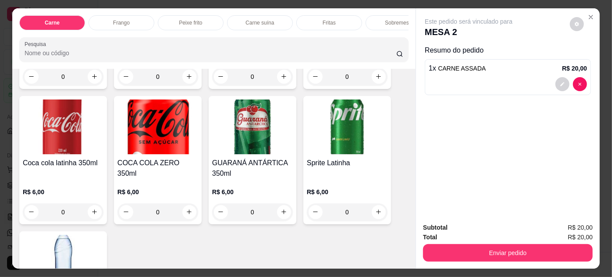
click at [307, 158] on h4 "Sprite Latinha" at bounding box center [347, 163] width 81 height 11
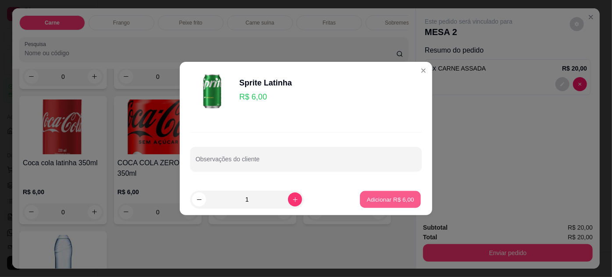
click at [398, 203] on p "Adicionar R$ 6,00" at bounding box center [389, 199] width 47 height 8
type input "1"
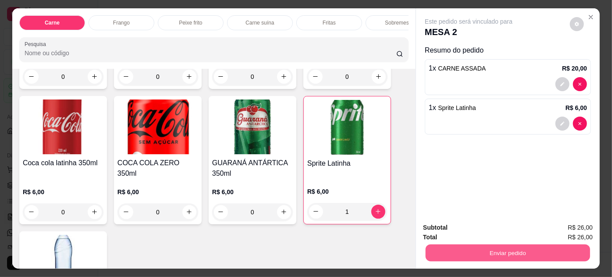
click at [453, 246] on button "Enviar pedido" at bounding box center [507, 253] width 164 height 17
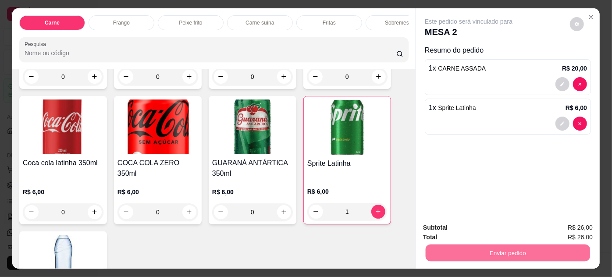
click at [458, 227] on button "Não registrar e enviar pedido" at bounding box center [478, 228] width 91 height 17
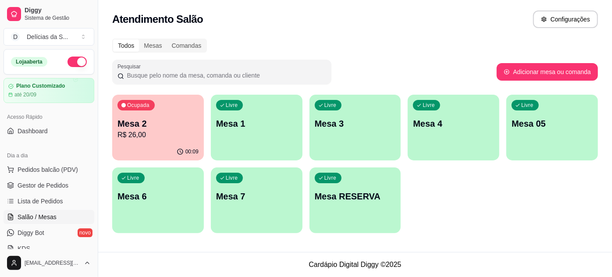
click at [148, 129] on p "Mesa 2" at bounding box center [157, 123] width 81 height 12
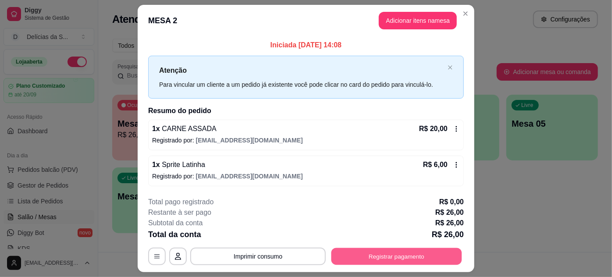
click at [381, 249] on button "Registrar pagamento" at bounding box center [396, 256] width 131 height 17
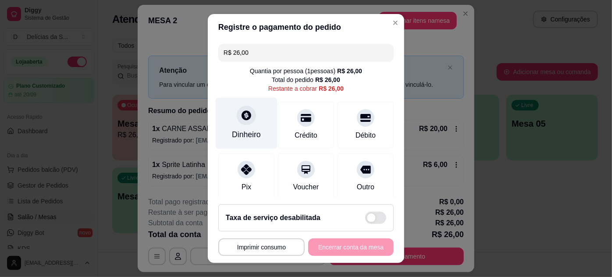
click at [237, 123] on div at bounding box center [246, 115] width 19 height 19
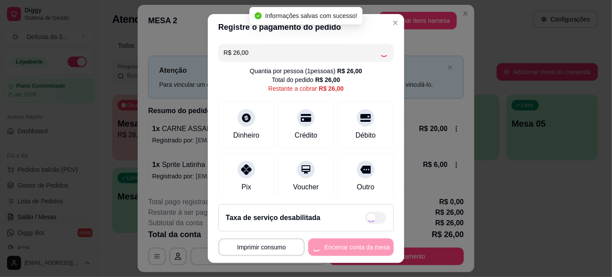
type input "R$ 0,00"
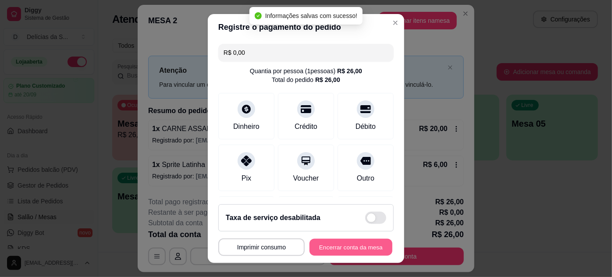
click at [353, 251] on button "Encerrar conta da mesa" at bounding box center [350, 247] width 83 height 17
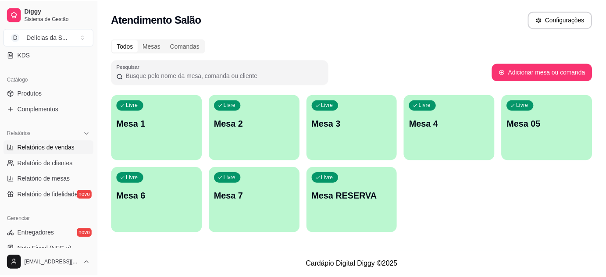
scroll to position [114, 0]
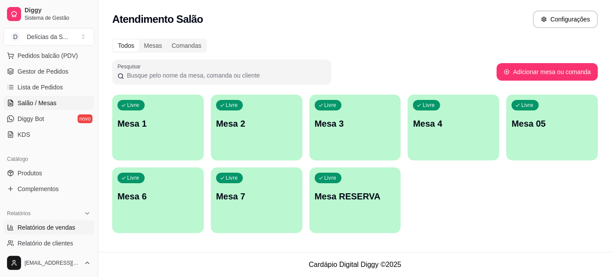
click at [49, 224] on span "Relatórios de vendas" at bounding box center [47, 227] width 58 height 9
select select "ALL"
select select "0"
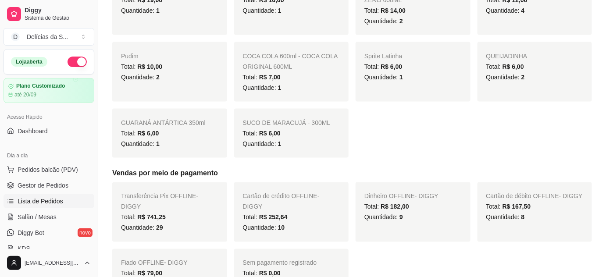
click at [63, 202] on link "Lista de Pedidos" at bounding box center [49, 201] width 91 height 14
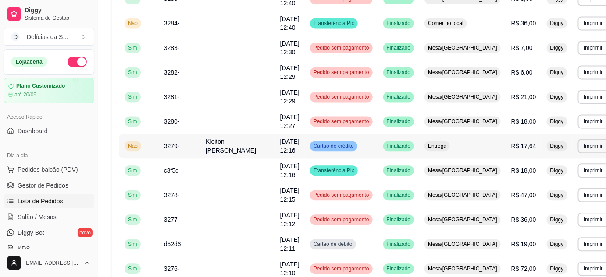
scroll to position [649, 0]
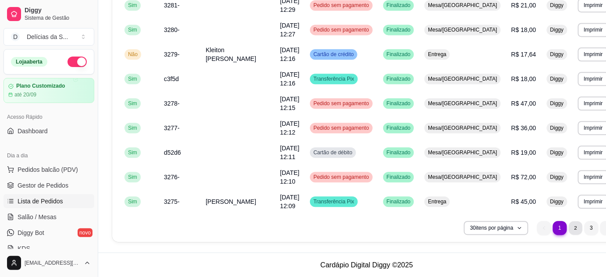
click at [568, 229] on li "2" at bounding box center [575, 228] width 14 height 14
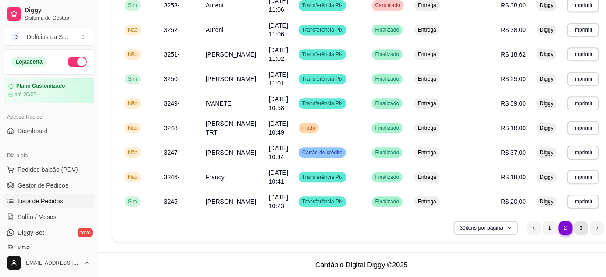
click at [574, 225] on li "3" at bounding box center [581, 228] width 14 height 14
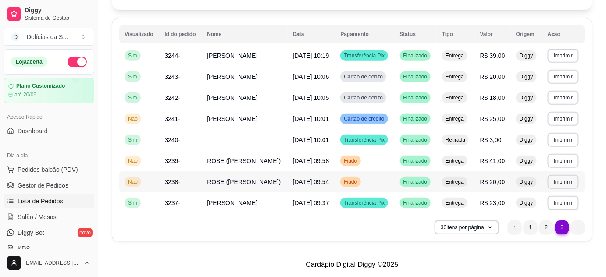
scroll to position [81, 0]
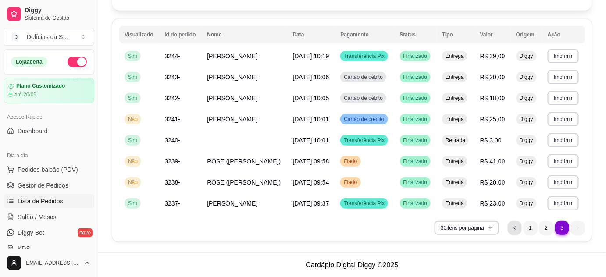
click at [516, 229] on icon "previous page button" at bounding box center [514, 227] width 5 height 5
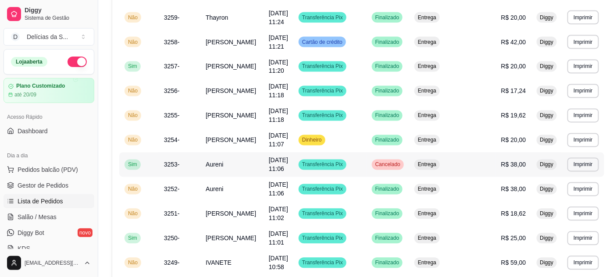
scroll to position [649, 0]
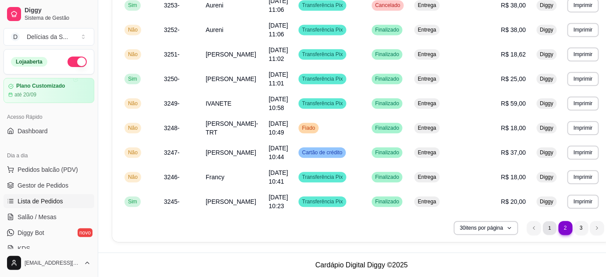
click at [542, 229] on li "1" at bounding box center [549, 228] width 14 height 14
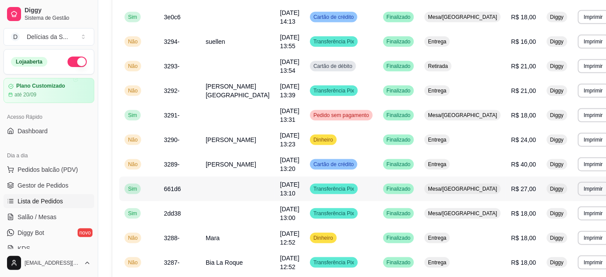
scroll to position [11, 0]
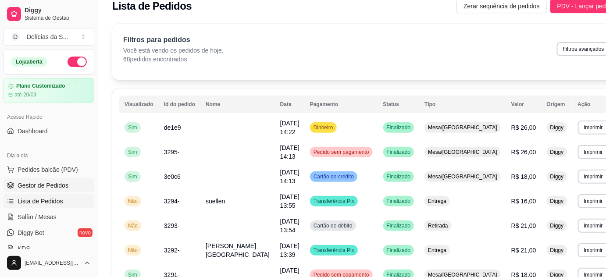
click at [37, 189] on span "Gestor de Pedidos" at bounding box center [43, 185] width 51 height 9
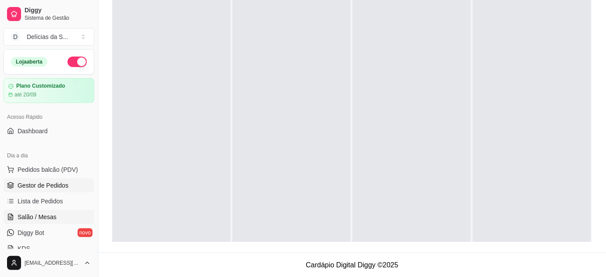
click at [39, 216] on span "Salão / Mesas" at bounding box center [37, 217] width 39 height 9
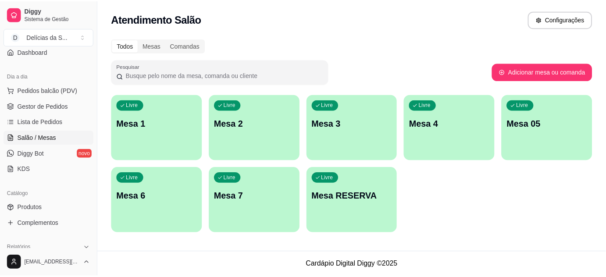
scroll to position [159, 0]
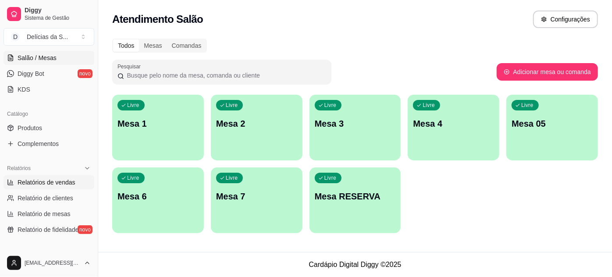
click at [53, 184] on span "Relatórios de vendas" at bounding box center [47, 182] width 58 height 9
select select "ALL"
select select "0"
